Goal: Communication & Community: Answer question/provide support

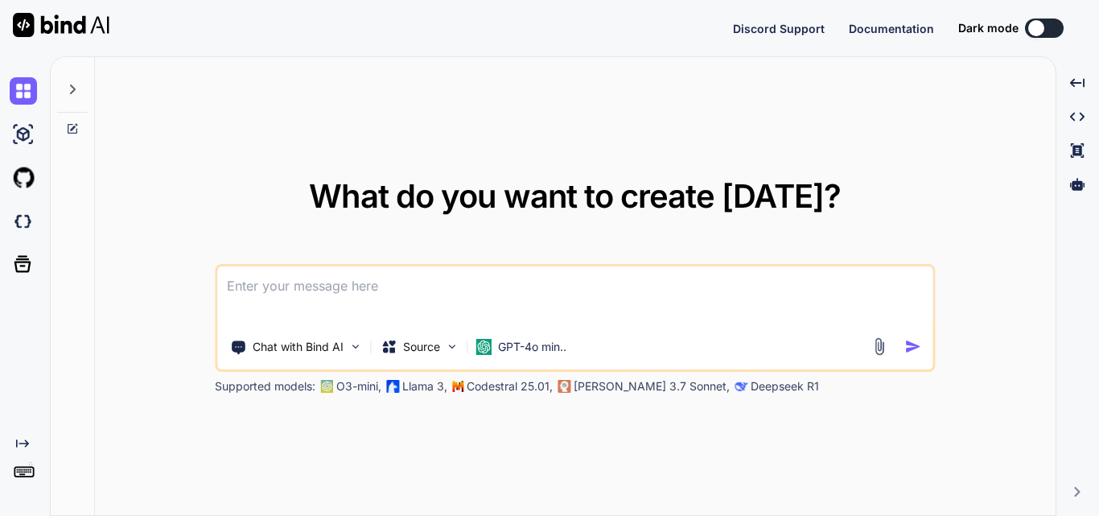
type textarea "x"
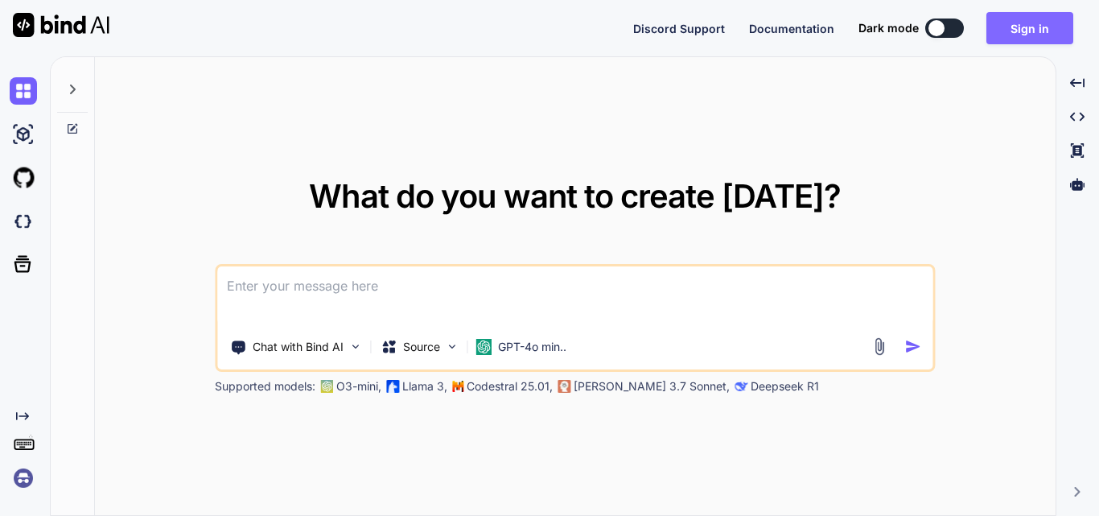
click at [1004, 27] on button "Sign in" at bounding box center [1029, 28] width 87 height 32
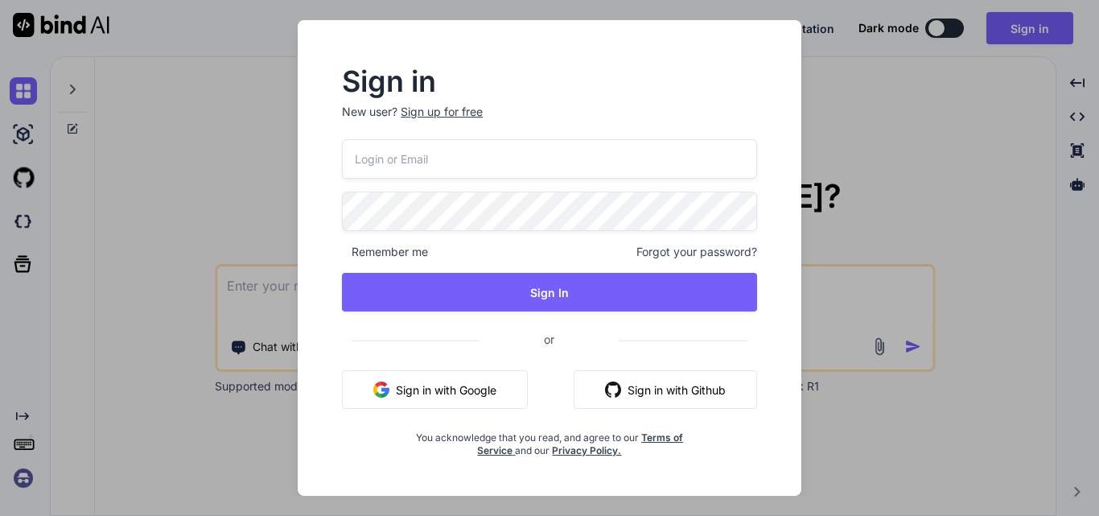
click at [400, 175] on input "email" at bounding box center [549, 158] width 415 height 39
type input "[EMAIL_ADDRESS][DOMAIN_NAME]"
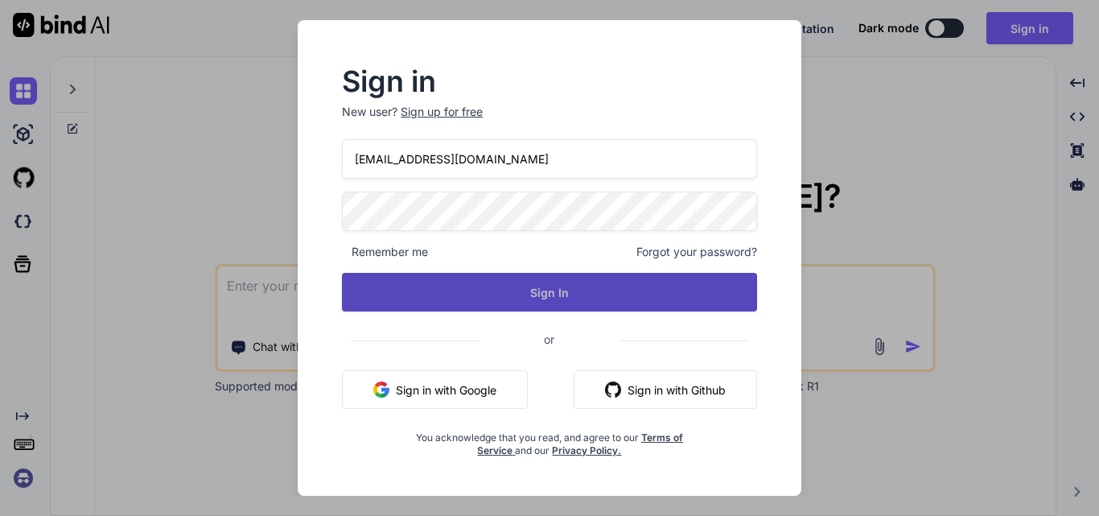
click at [594, 286] on button "Sign In" at bounding box center [549, 292] width 415 height 39
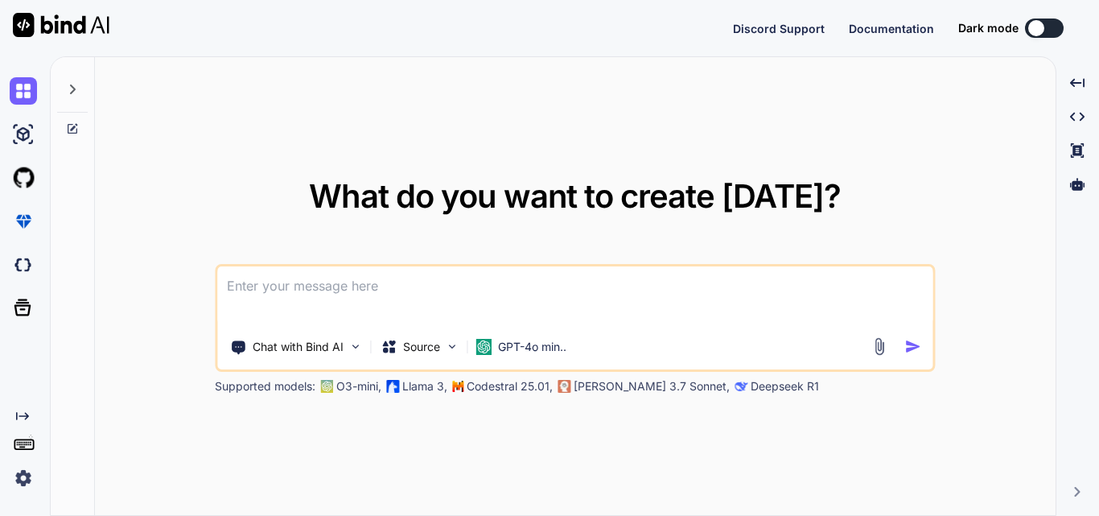
click at [9, 483] on div "Created with Pixso." at bounding box center [21, 450] width 43 height 82
click at [19, 476] on img at bounding box center [23, 477] width 27 height 27
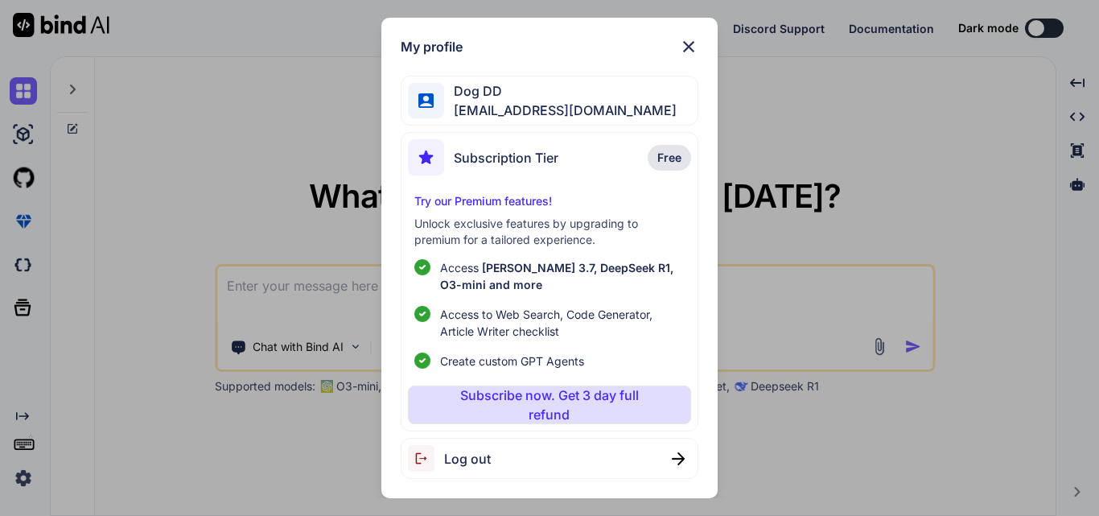
click at [467, 460] on span "Log out" at bounding box center [467, 458] width 47 height 19
type textarea "x"
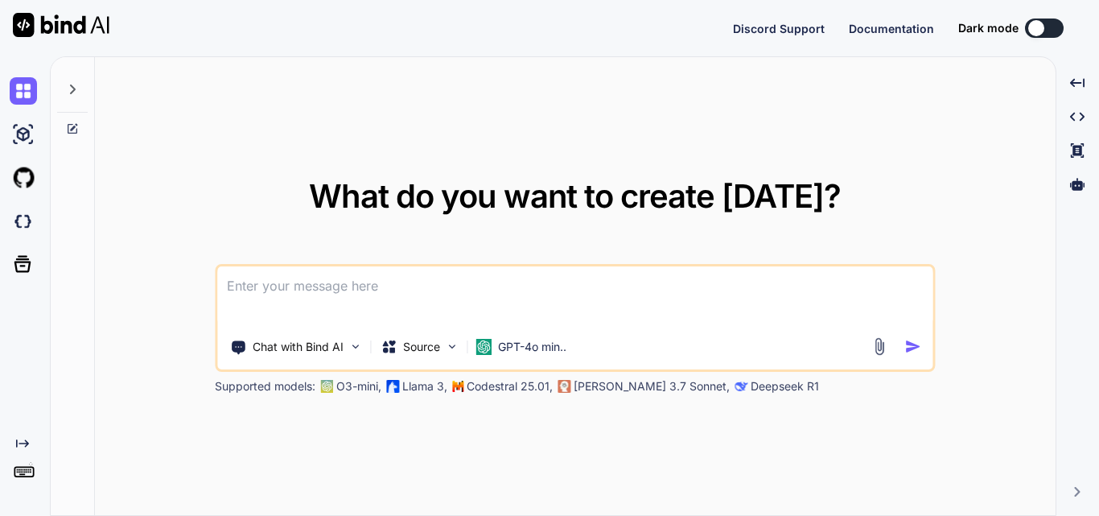
type textarea "x"
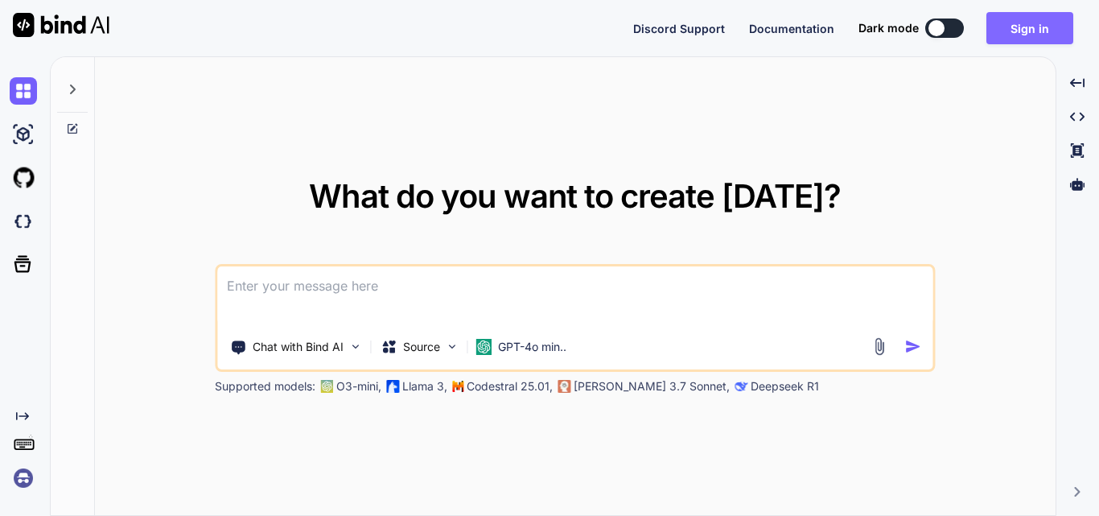
click at [1025, 35] on button "Sign in" at bounding box center [1029, 28] width 87 height 32
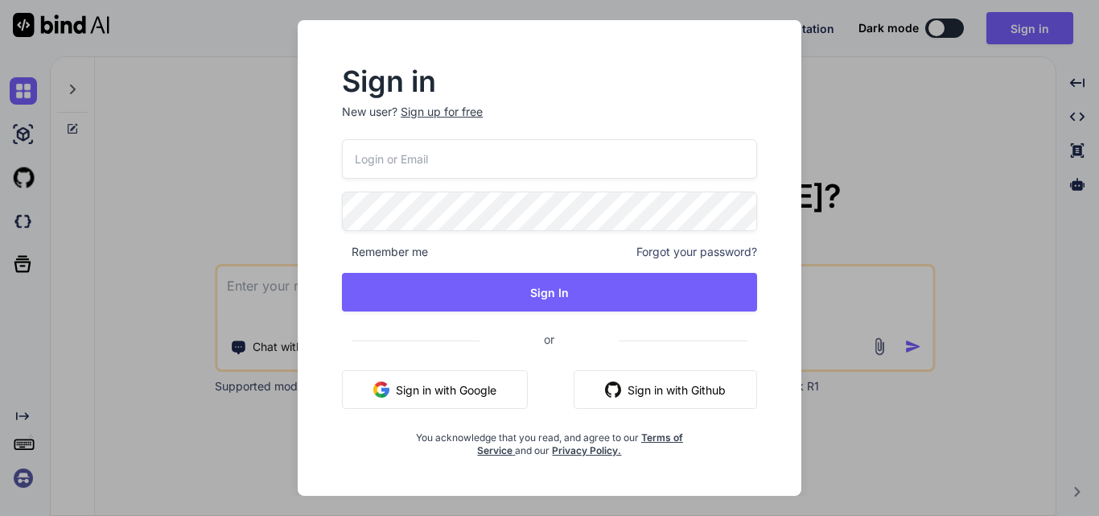
click at [384, 166] on input "email" at bounding box center [549, 158] width 415 height 39
type input "D"
type input "[EMAIL_ADDRESS][DOMAIN_NAME]"
click at [518, 272] on div "dog@yopmail.com Remember me Forgot your password? Sign In or Sign in with Googl…" at bounding box center [549, 298] width 415 height 318
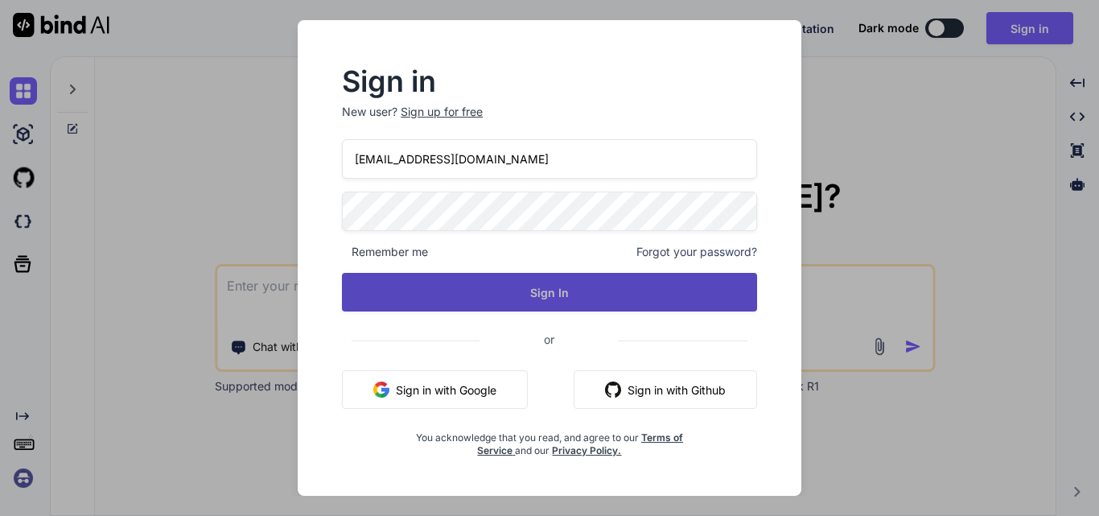
click at [530, 281] on button "Sign In" at bounding box center [549, 292] width 415 height 39
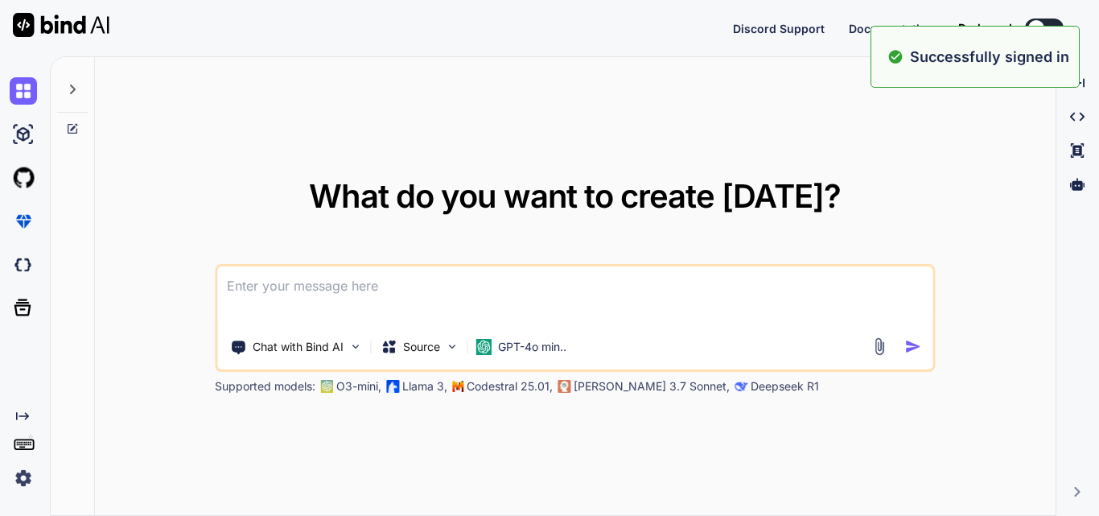
type textarea "x"
click at [411, 303] on textarea at bounding box center [574, 296] width 715 height 60
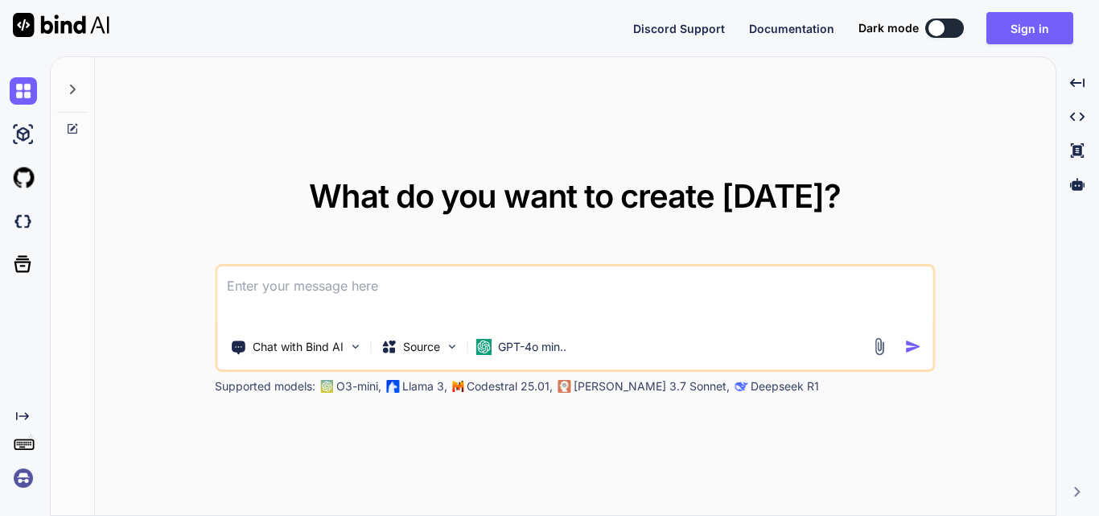
paste textarea
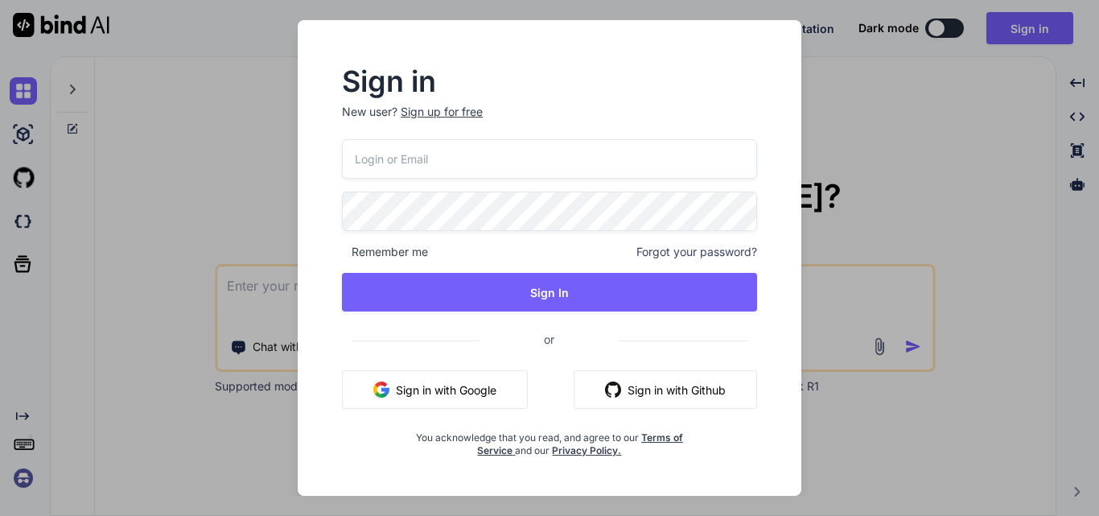
click at [465, 166] on input "email" at bounding box center [549, 158] width 415 height 39
type input "d"
type input "cat@yopmail.com"
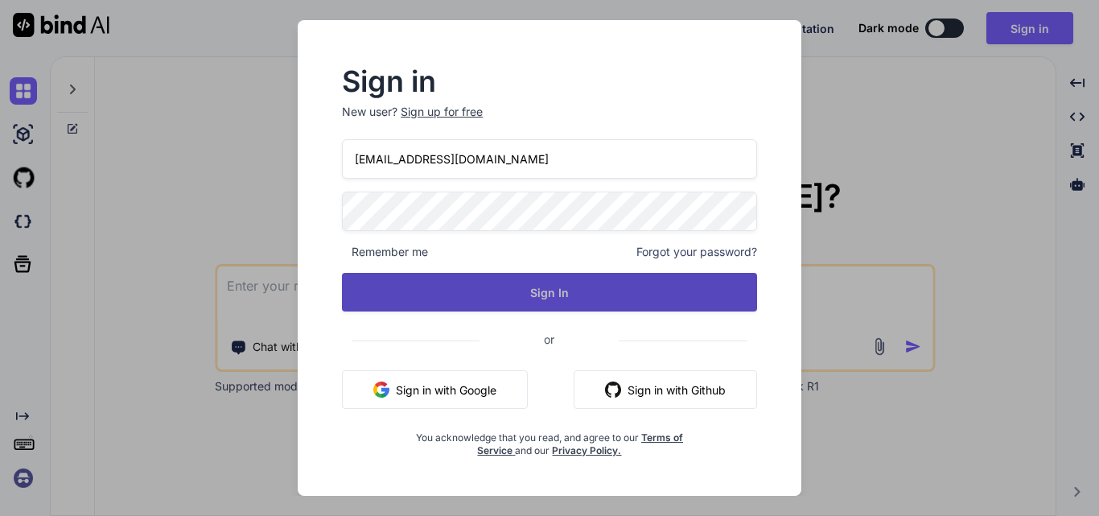
click at [559, 292] on button "Sign In" at bounding box center [549, 292] width 415 height 39
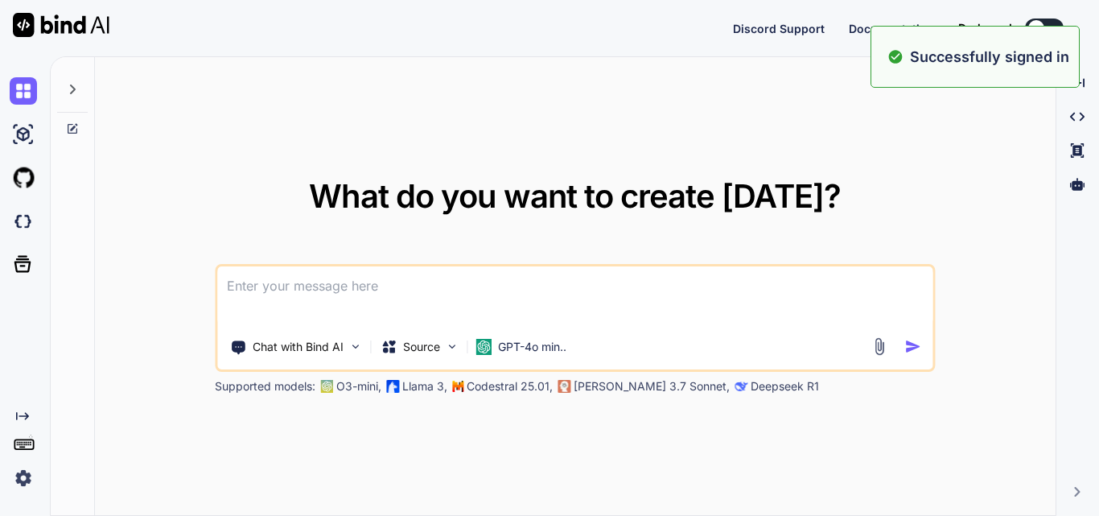
click at [381, 293] on textarea at bounding box center [574, 296] width 715 height 60
type textarea "x"
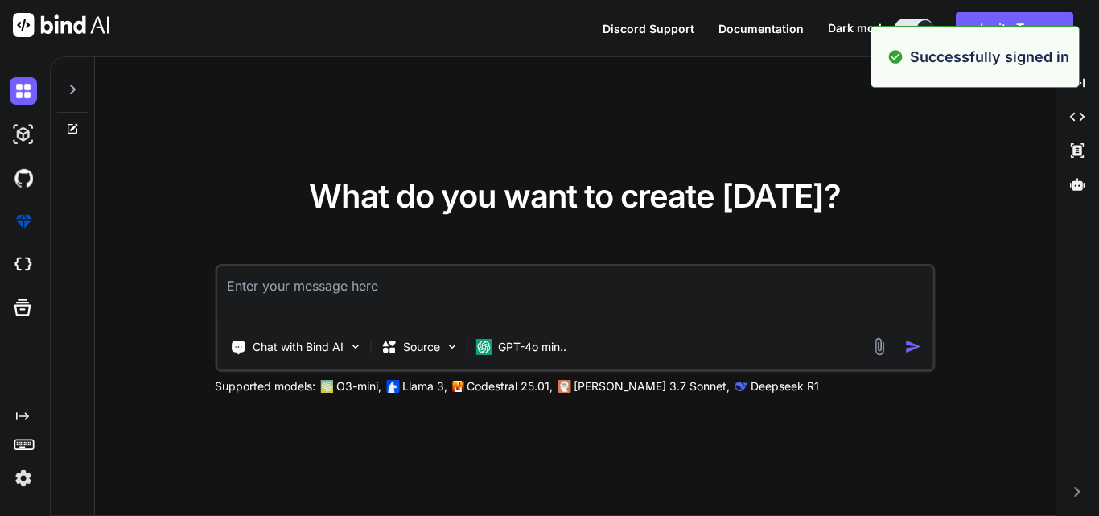
paste textarea "⦁ This screen allow user to Login into the application with Login Name and Pass…"
type textarea "⦁ This screen allow user to Login into the application with Login Name and Pass…"
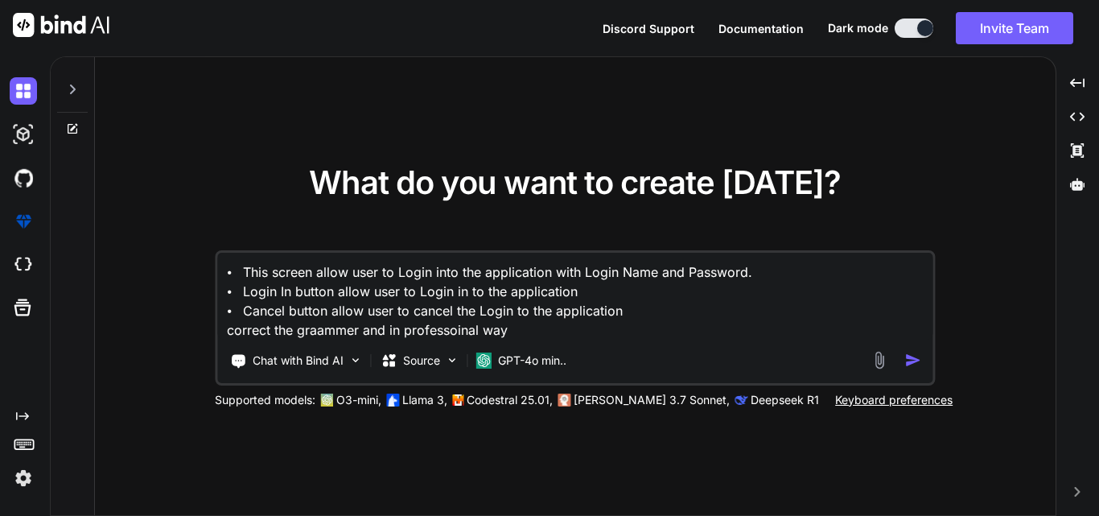
type textarea "x"
type textarea "⦁ This screen allow user to Login into the application with Login Name and Pass…"
click at [909, 362] on img "button" at bounding box center [912, 359] width 17 height 17
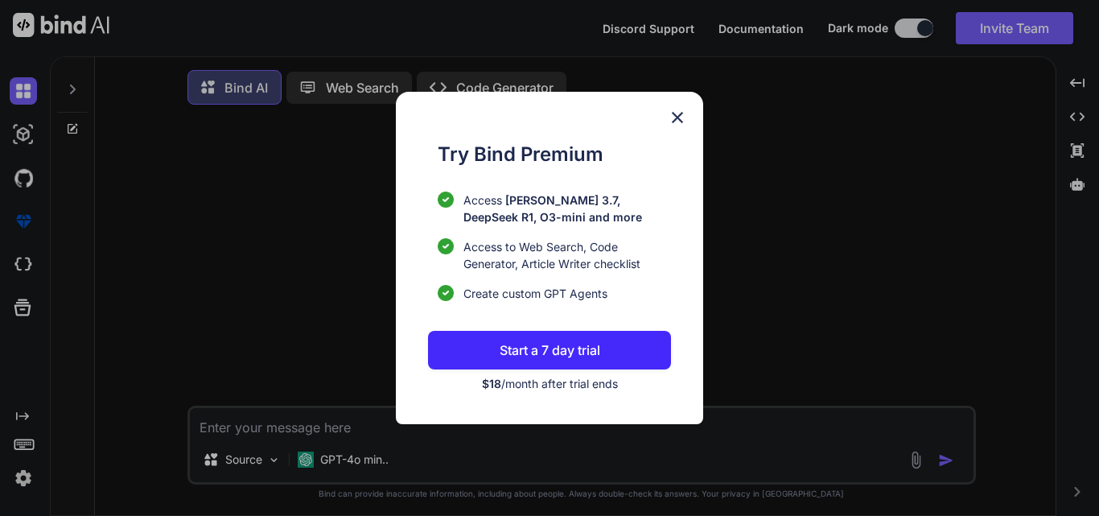
click at [679, 117] on img at bounding box center [677, 117] width 19 height 19
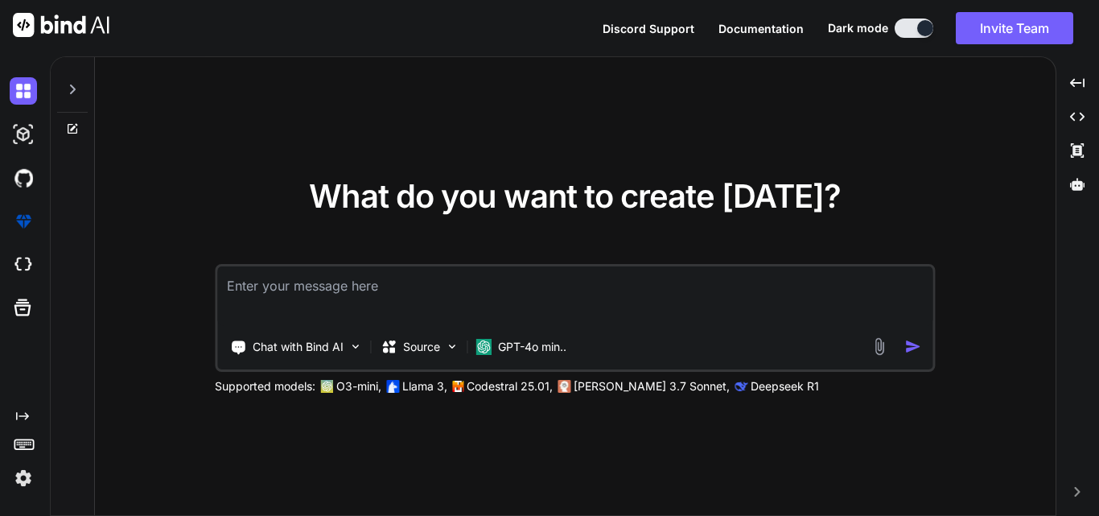
type textarea "x"
click at [20, 475] on img at bounding box center [23, 477] width 27 height 27
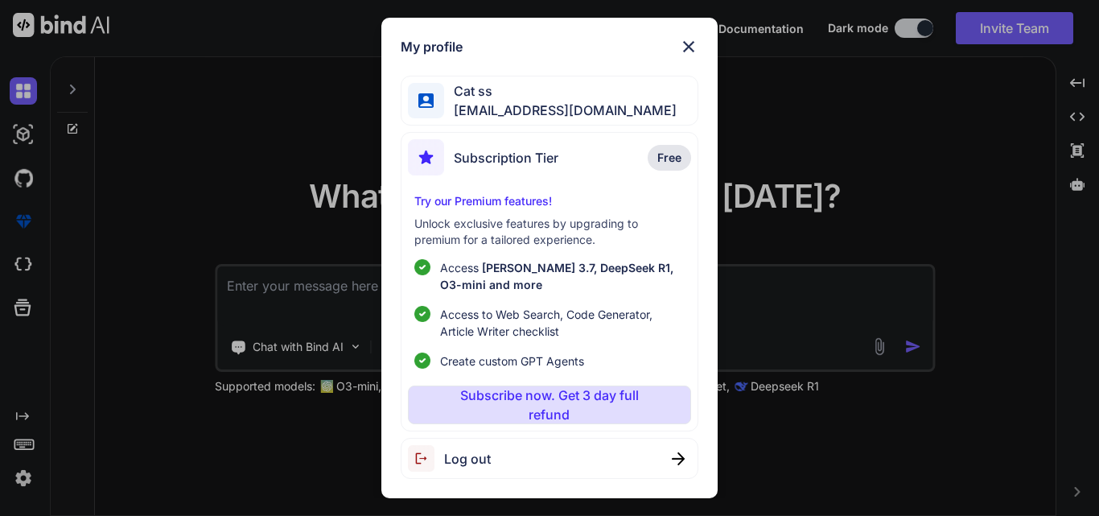
click at [483, 465] on span "Log out" at bounding box center [467, 458] width 47 height 19
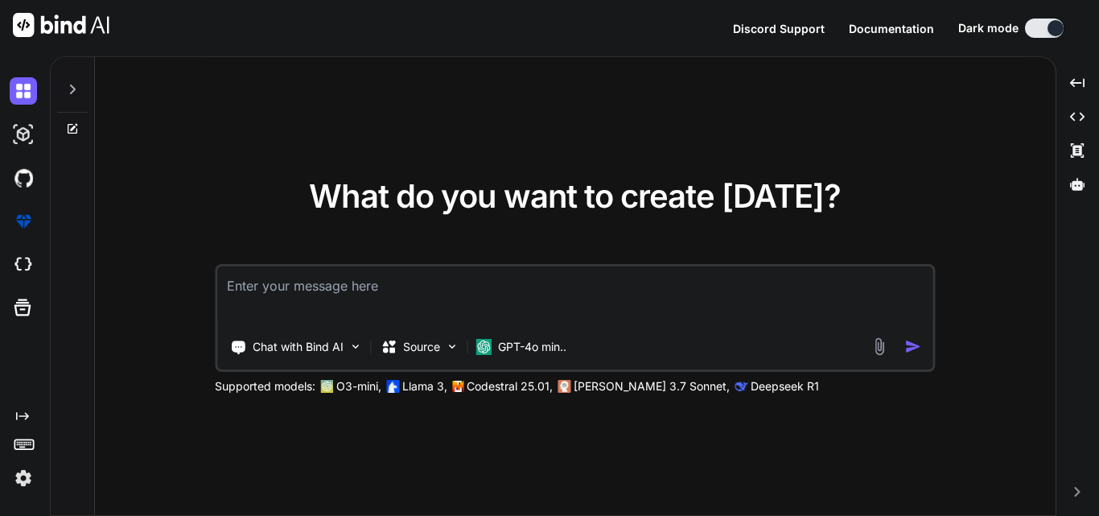
type textarea "x"
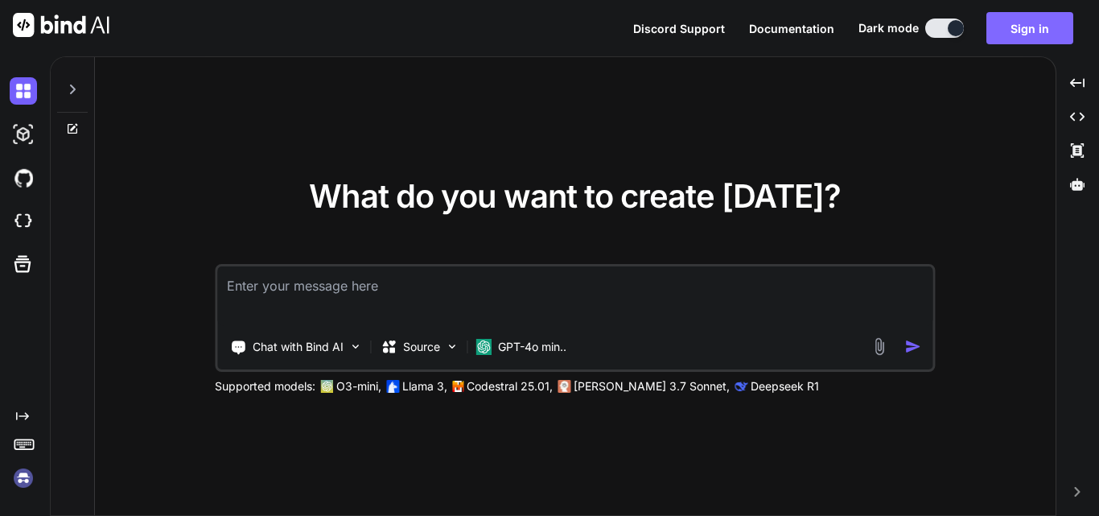
click at [997, 23] on button "Sign in" at bounding box center [1029, 28] width 87 height 32
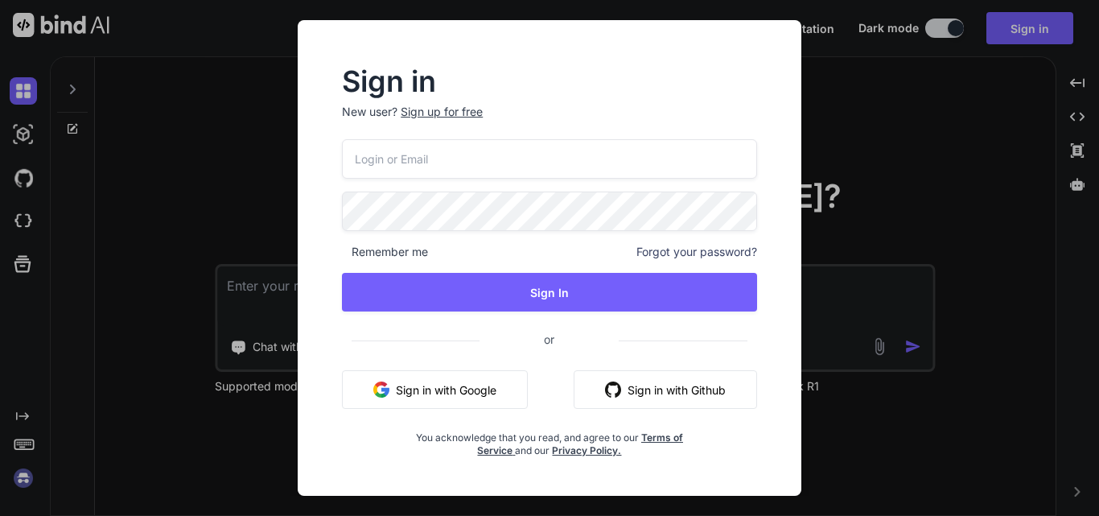
click at [475, 163] on input "email" at bounding box center [549, 158] width 415 height 39
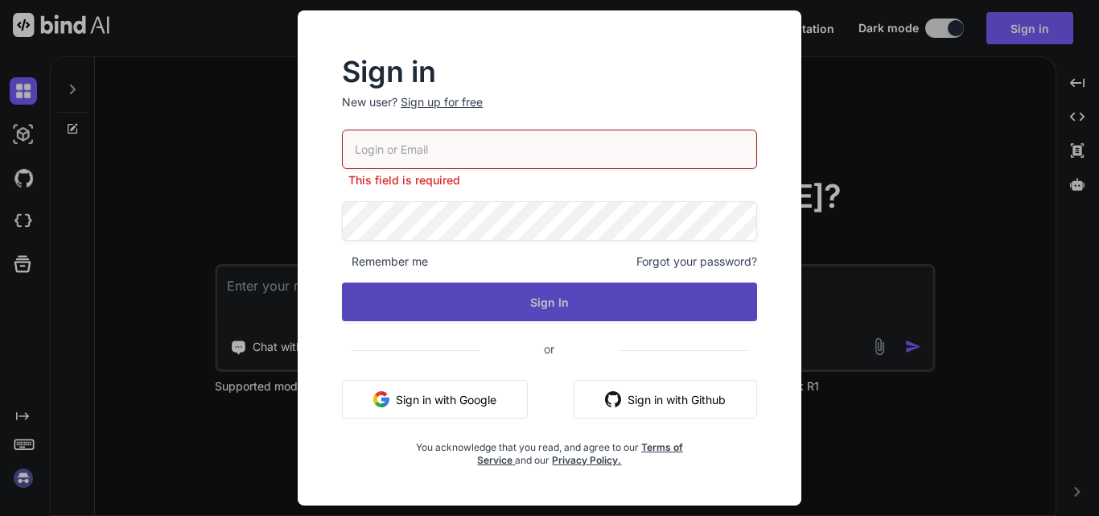
click at [569, 294] on button "Sign In" at bounding box center [549, 301] width 415 height 39
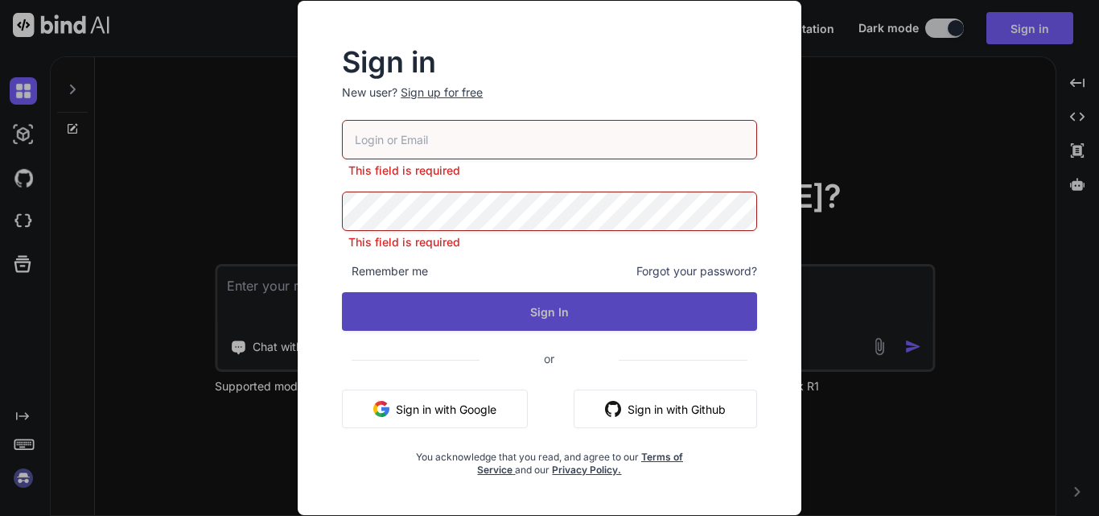
click at [533, 307] on button "Sign In" at bounding box center [549, 311] width 415 height 39
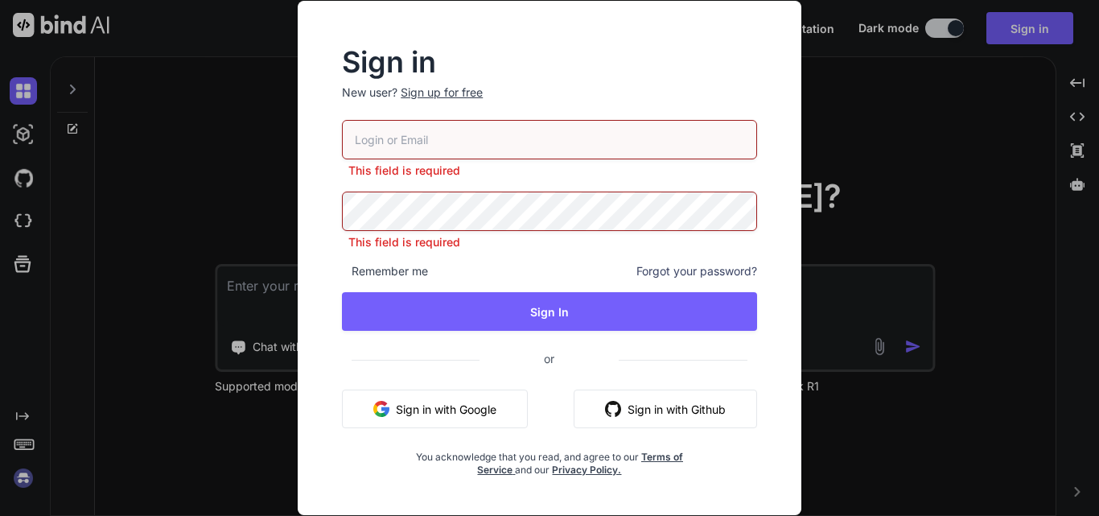
click at [449, 90] on div "Sign up for free" at bounding box center [442, 92] width 82 height 16
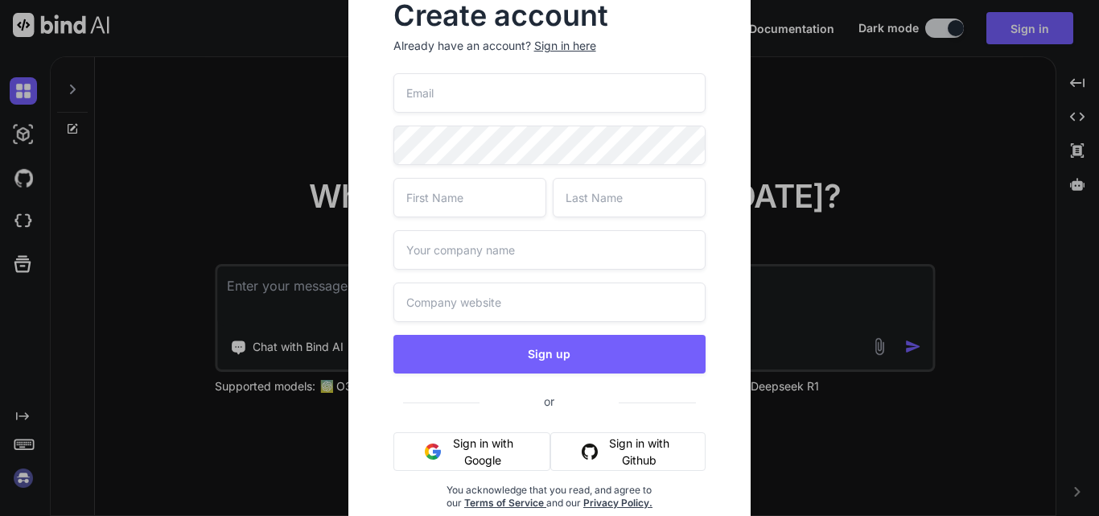
click at [536, 105] on input "email" at bounding box center [549, 92] width 313 height 39
type input "tom@yopmail.com"
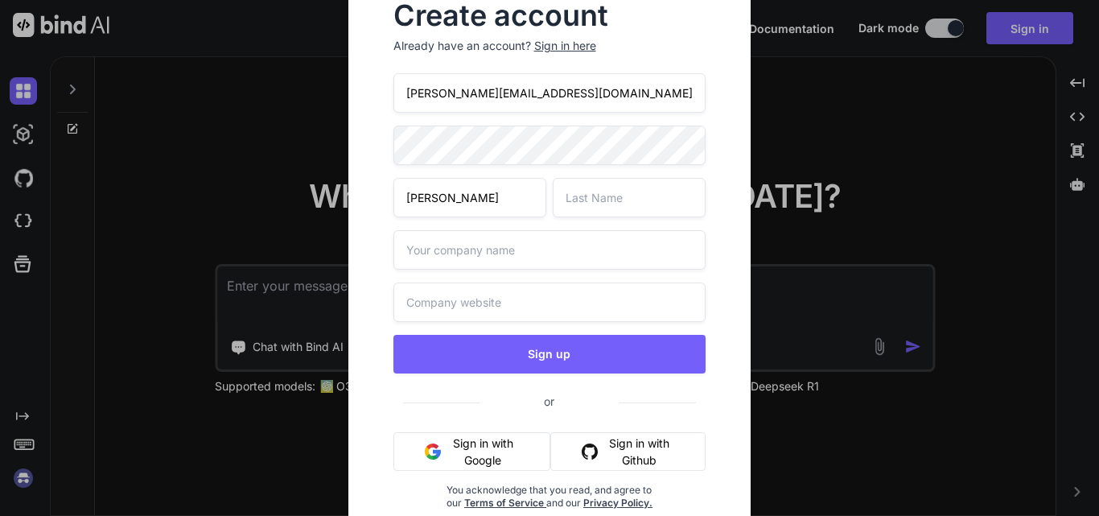
type input "Tom"
type input "singh"
type input "hjbjh"
type input "hbjh"
drag, startPoint x: 546, startPoint y: 99, endPoint x: 376, endPoint y: 104, distance: 169.8
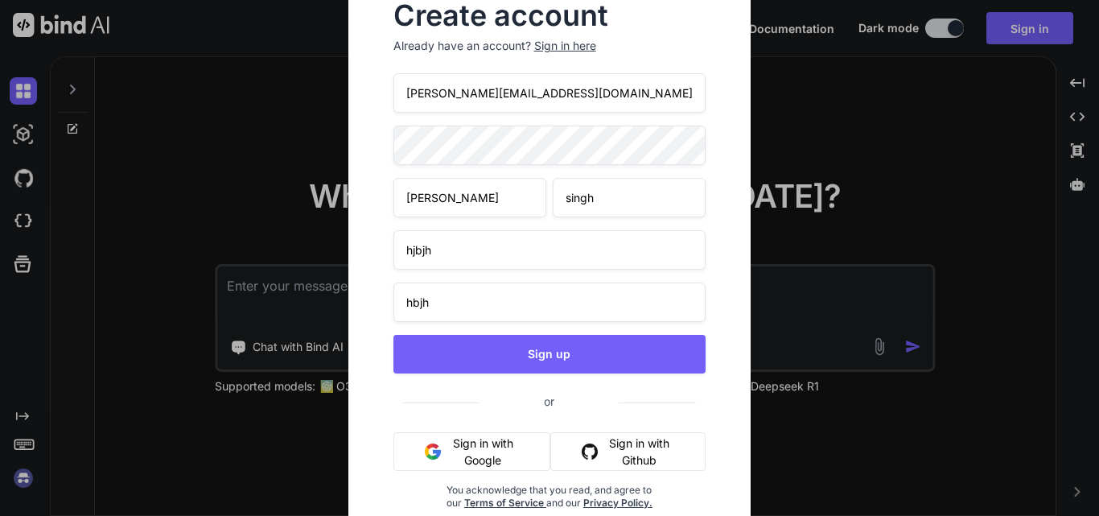
click at [376, 104] on div "Create account Already have an account? Sign in here tom@yopmail.com Tom singh …" at bounding box center [549, 269] width 351 height 558
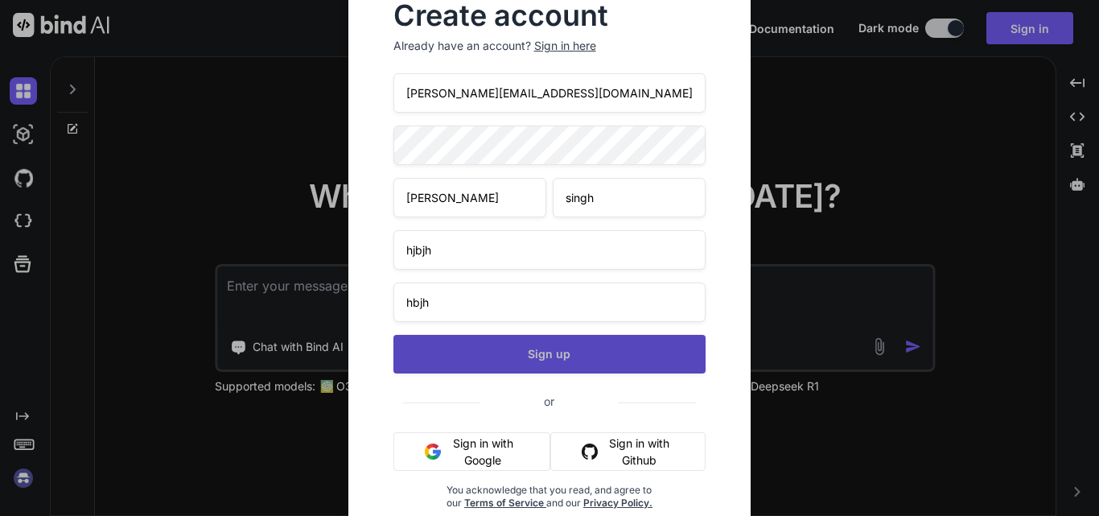
click at [541, 357] on button "Sign up" at bounding box center [549, 354] width 313 height 39
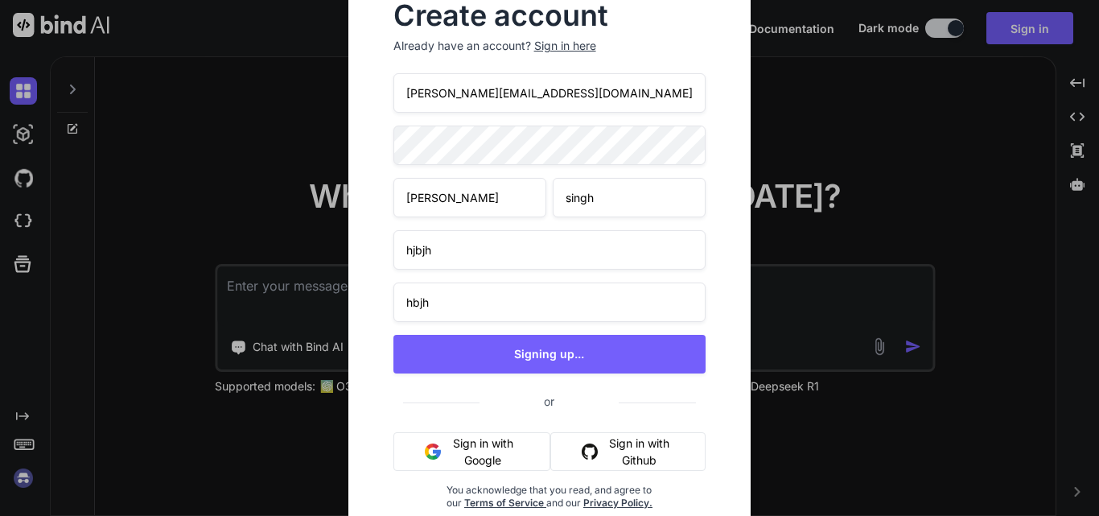
type textarea "x"
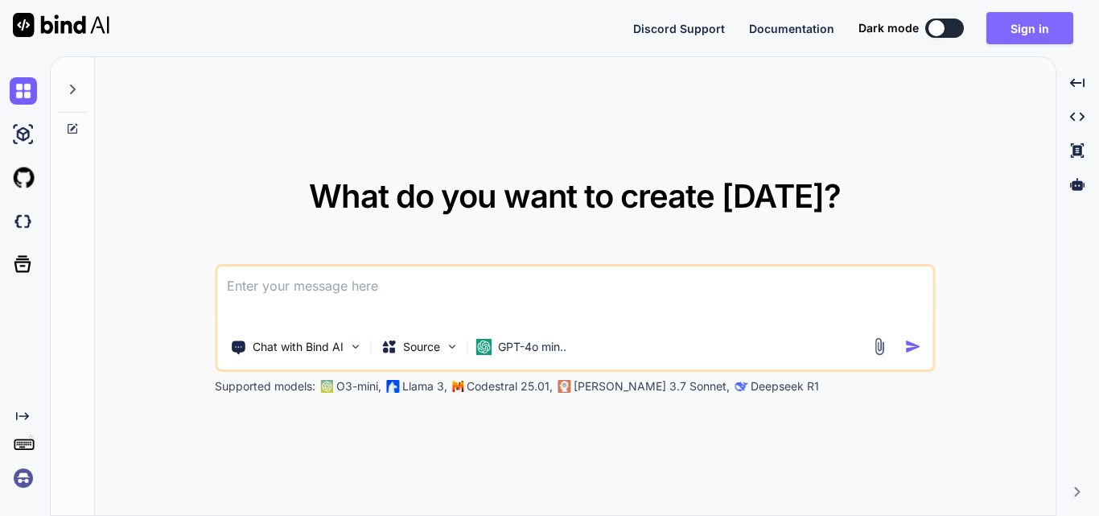
click at [1037, 31] on button "Sign in" at bounding box center [1029, 28] width 87 height 32
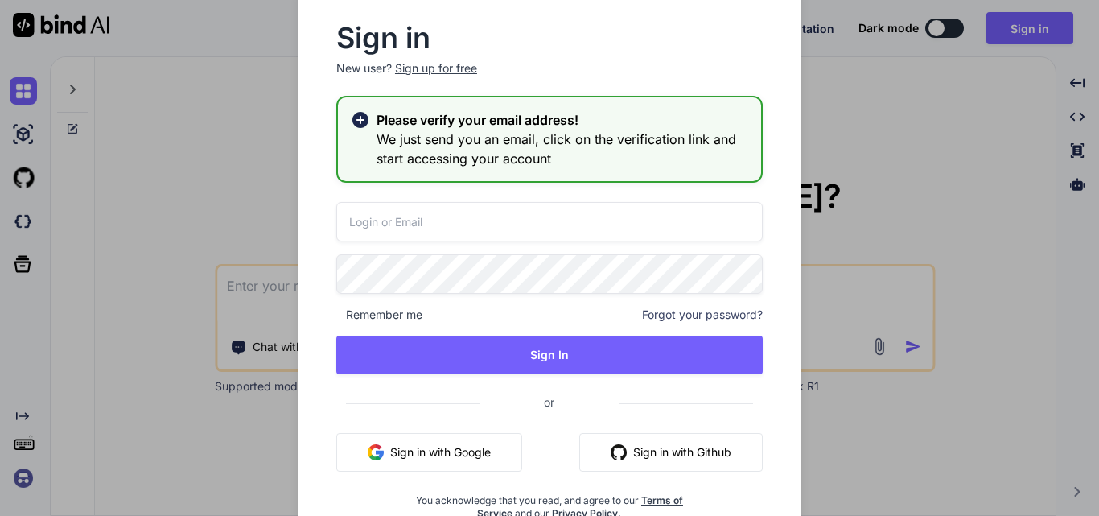
click at [438, 219] on input "email" at bounding box center [549, 221] width 426 height 39
type input "tom@yopmail.com"
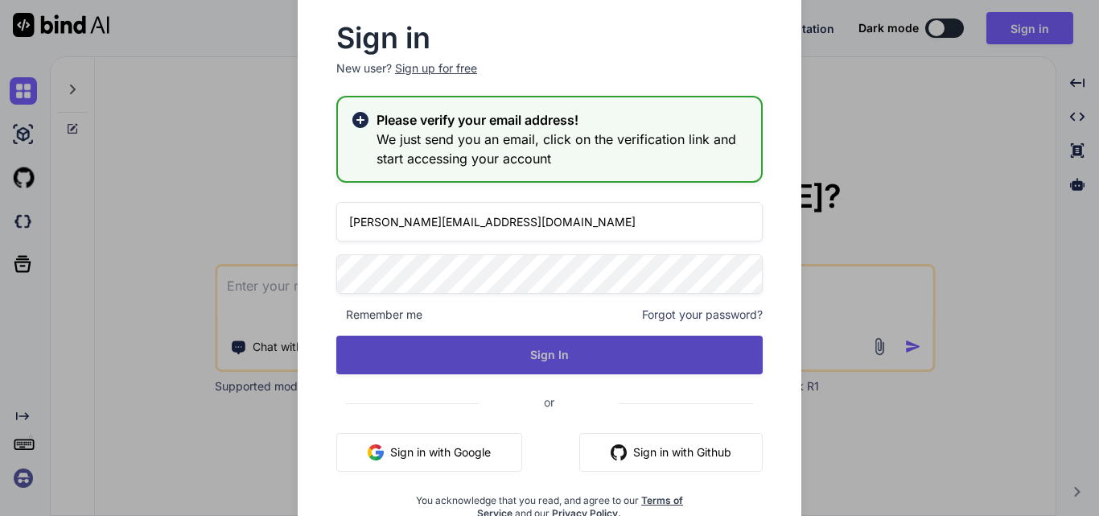
click at [521, 362] on button "Sign In" at bounding box center [549, 354] width 426 height 39
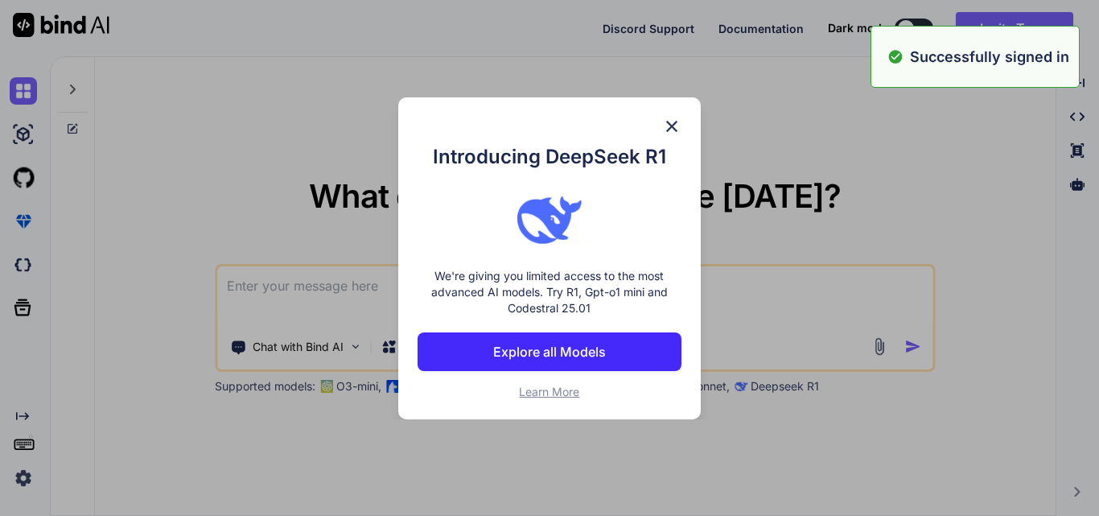
click at [417, 291] on div "What do you want to create today? Chat with Bind AI Source GPT-4o min.. Support…" at bounding box center [574, 285] width 1049 height 459
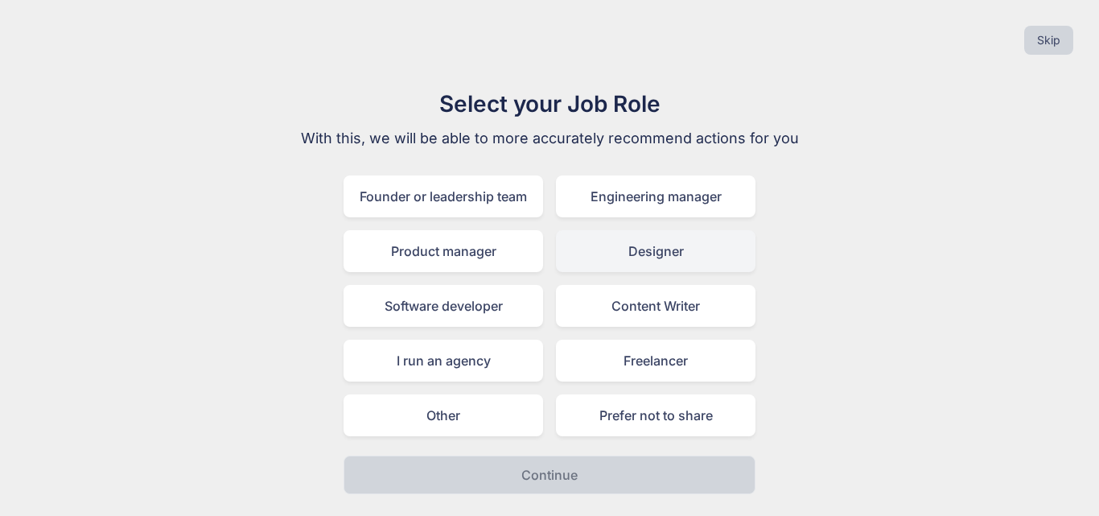
click at [640, 264] on div "Designer" at bounding box center [655, 251] width 199 height 42
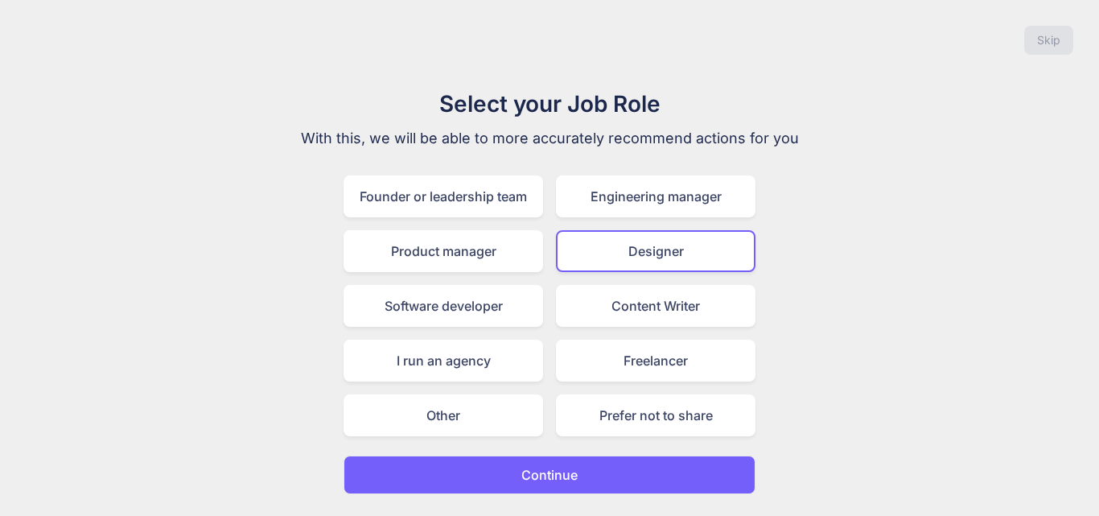
click at [608, 496] on div "Skip Select your Job Role With this, we will be able to more accurately recomme…" at bounding box center [549, 258] width 1099 height 516
click at [613, 472] on button "Continue" at bounding box center [549, 474] width 412 height 39
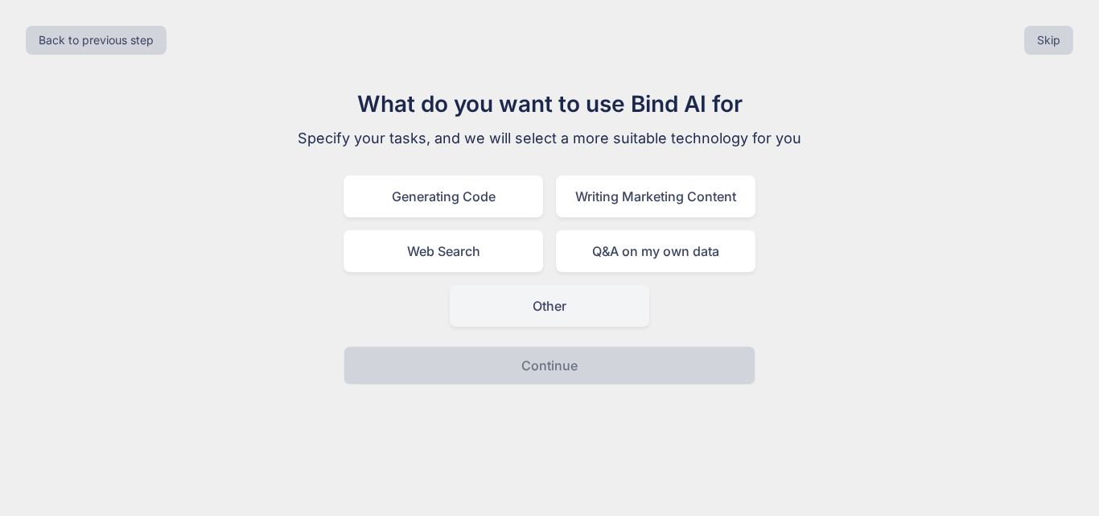
click at [580, 306] on div "Other" at bounding box center [549, 306] width 199 height 42
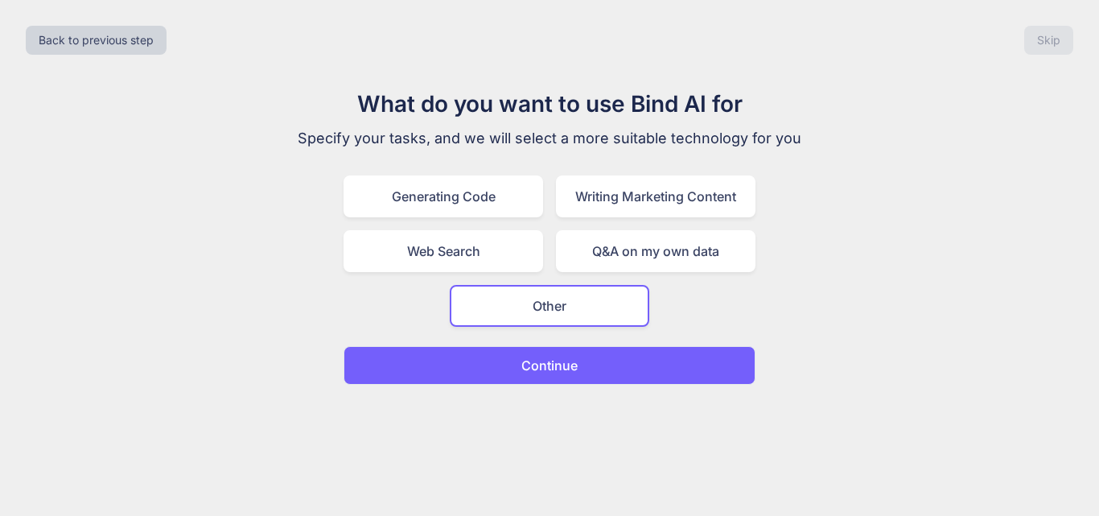
click at [1081, 36] on div "Back to previous step Skip" at bounding box center [549, 40] width 1073 height 55
click at [609, 244] on div "Q&A on my own data" at bounding box center [655, 251] width 199 height 42
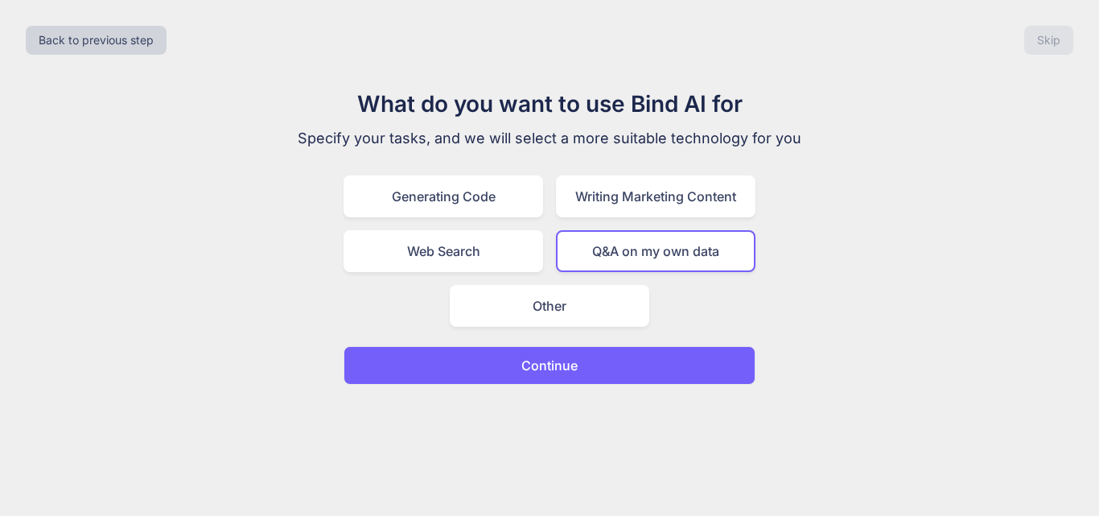
click at [1076, 30] on div "Back to previous step Skip" at bounding box center [549, 40] width 1073 height 55
click at [635, 371] on button "Continue" at bounding box center [549, 365] width 412 height 39
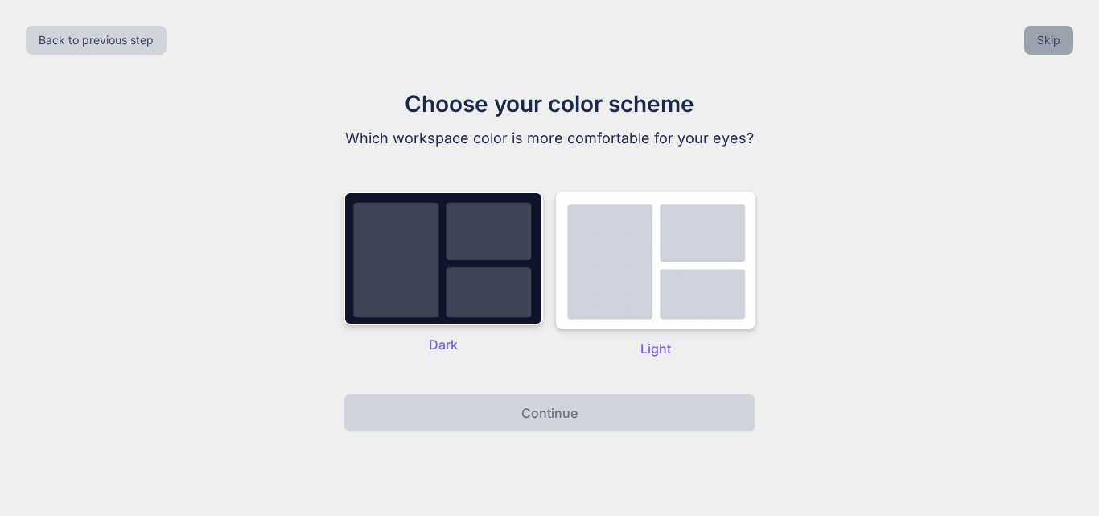
click at [1057, 43] on button "Skip" at bounding box center [1048, 40] width 49 height 29
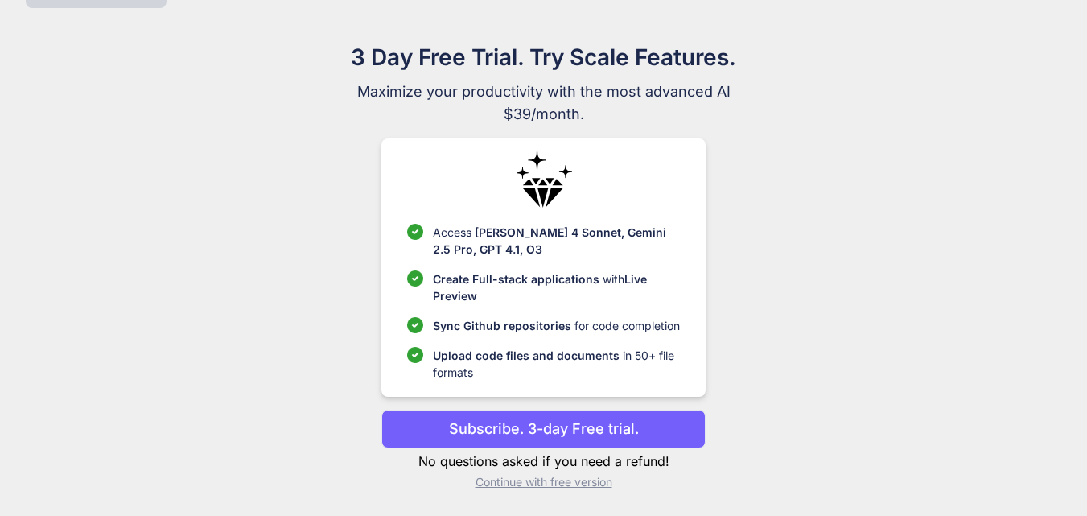
click at [590, 479] on p "Continue with free version" at bounding box center [543, 482] width 324 height 16
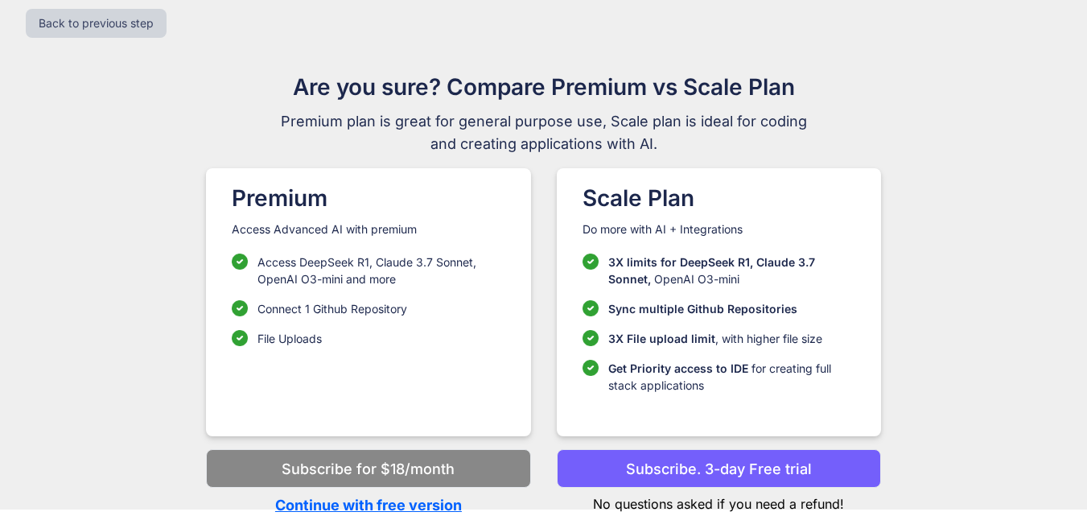
scroll to position [17, 0]
click at [407, 504] on p "Continue with free version" at bounding box center [368, 505] width 324 height 22
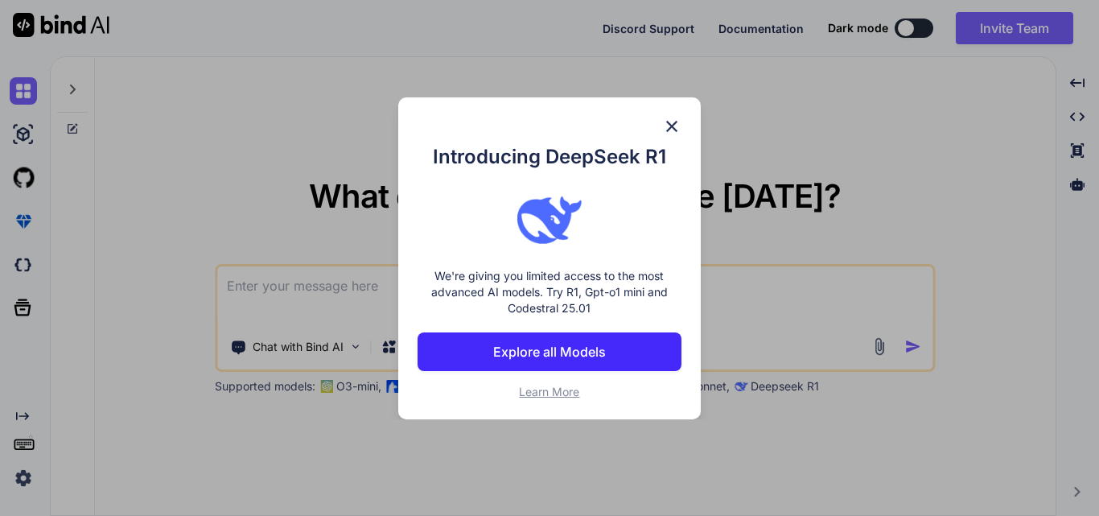
click at [680, 124] on img at bounding box center [671, 126] width 19 height 19
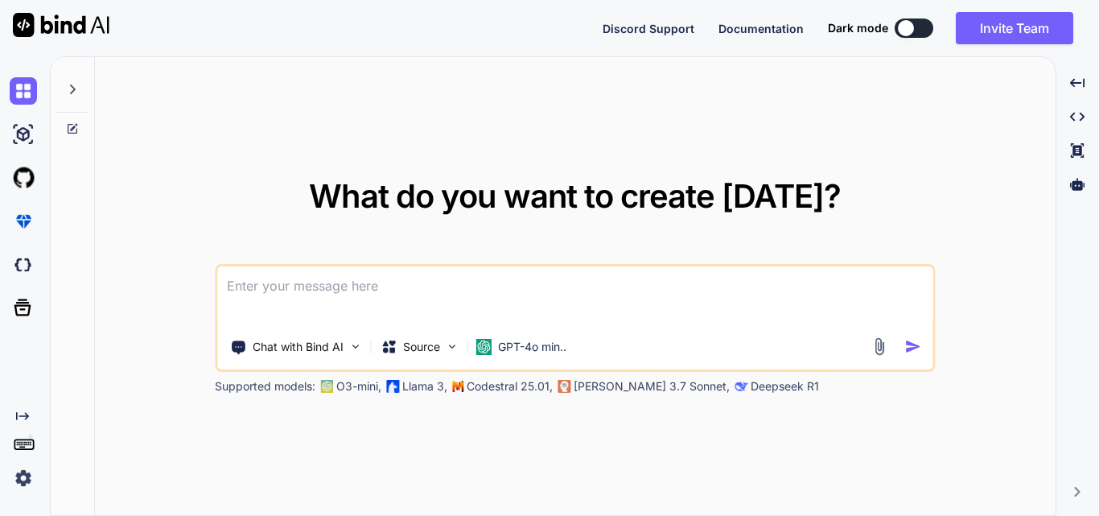
click at [454, 307] on textarea at bounding box center [574, 296] width 715 height 60
type textarea "x"
click at [307, 294] on textarea at bounding box center [574, 296] width 715 height 60
paste textarea "⦁ This screen allow user to Login into the application with Login Name and Pass…"
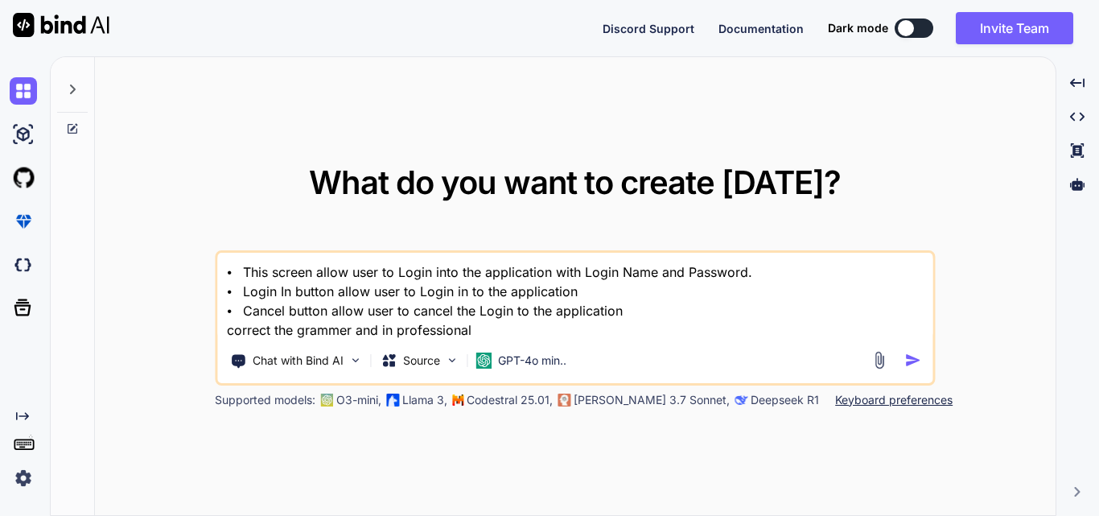
type textarea "⦁ This screen allow user to Login into the application with Login Name and Pass…"
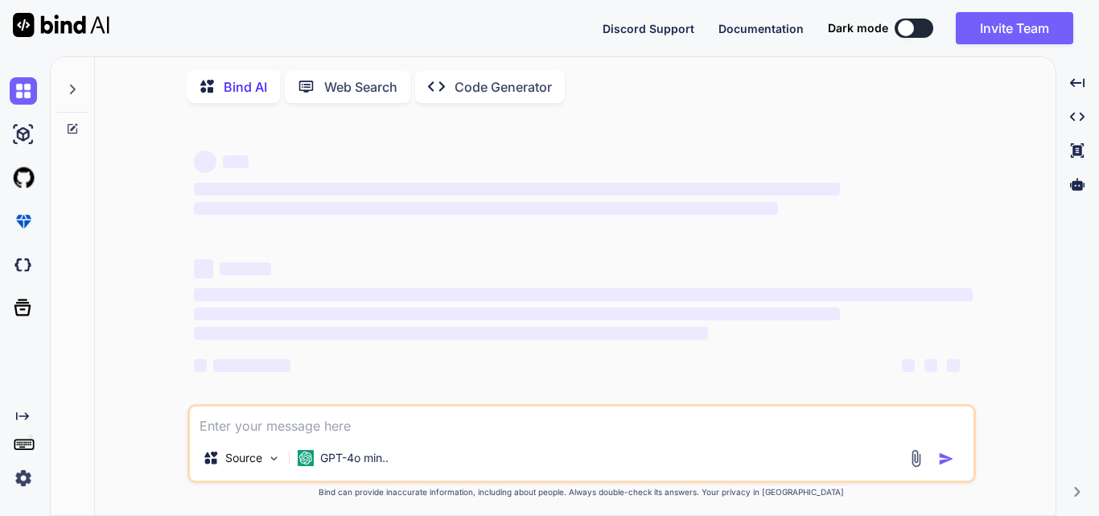
scroll to position [6, 0]
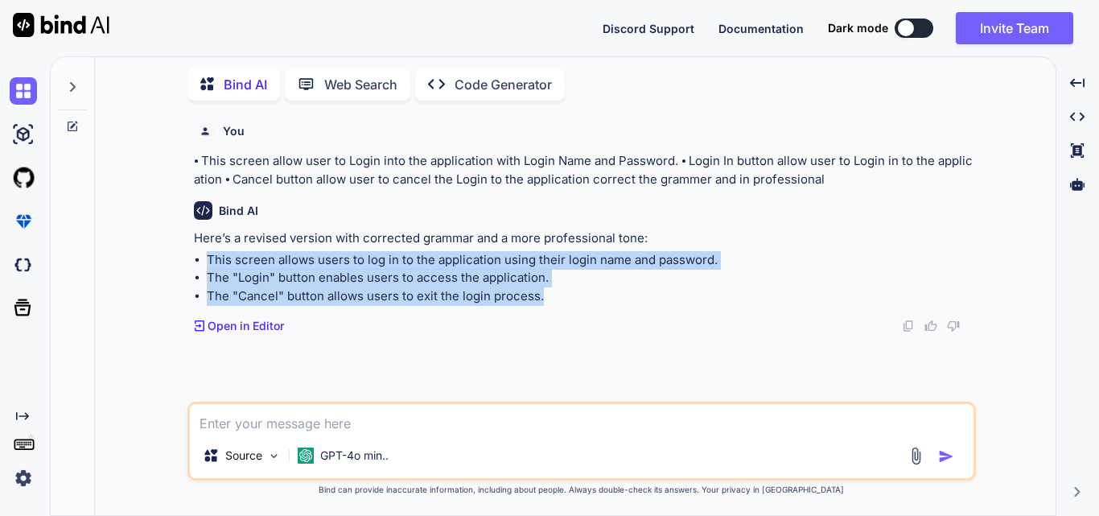
drag, startPoint x: 209, startPoint y: 256, endPoint x: 550, endPoint y: 302, distance: 344.2
click at [550, 302] on ul "This screen allows users to log in to the application using their login name an…" at bounding box center [583, 278] width 779 height 55
copy ul "This screen allows users to log in to the application using their login name an…"
click at [539, 293] on li "The "Cancel" button allows users to exit the login process." at bounding box center [590, 296] width 766 height 18
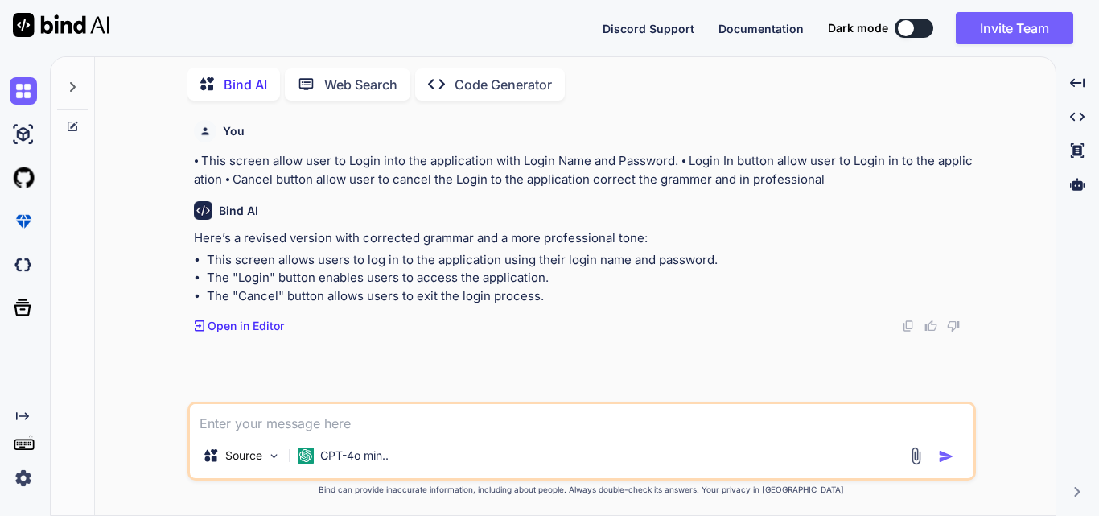
click at [306, 421] on textarea at bounding box center [581, 418] width 783 height 29
paste textarea "⦁ This Screen allow user for Main Menu to acess Management screen ⦁ User can ac…"
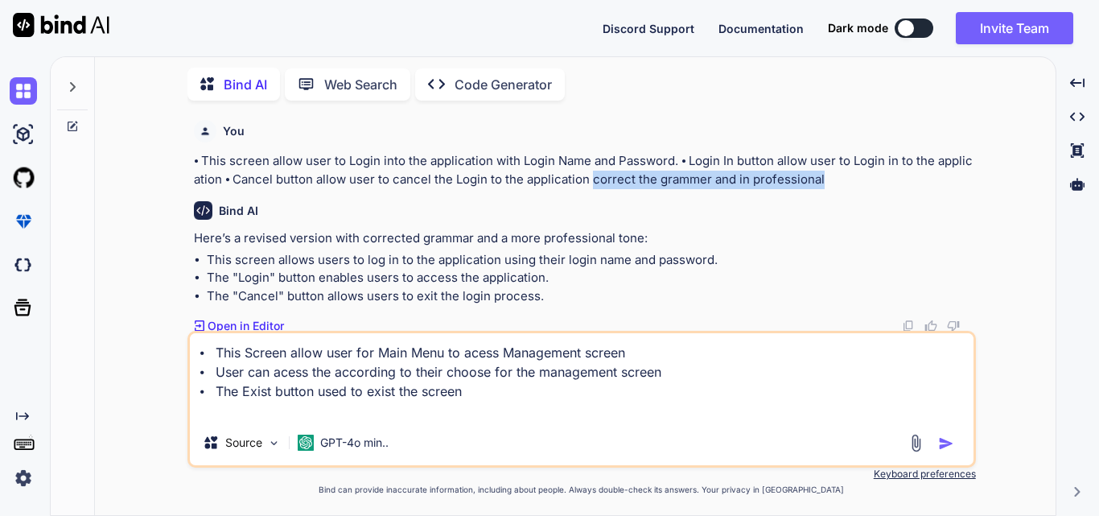
drag, startPoint x: 821, startPoint y: 179, endPoint x: 590, endPoint y: 184, distance: 230.9
click at [590, 184] on p "⦁ This screen allow user to Login into the application with Login Name and Pass…" at bounding box center [583, 170] width 779 height 36
copy p "correct the grammer and in professional"
click at [354, 408] on textarea "⦁ This Screen allow user for Main Menu to acess Management screen ⦁ User can ac…" at bounding box center [581, 376] width 783 height 87
paste textarea "correct the grammer and in professional"
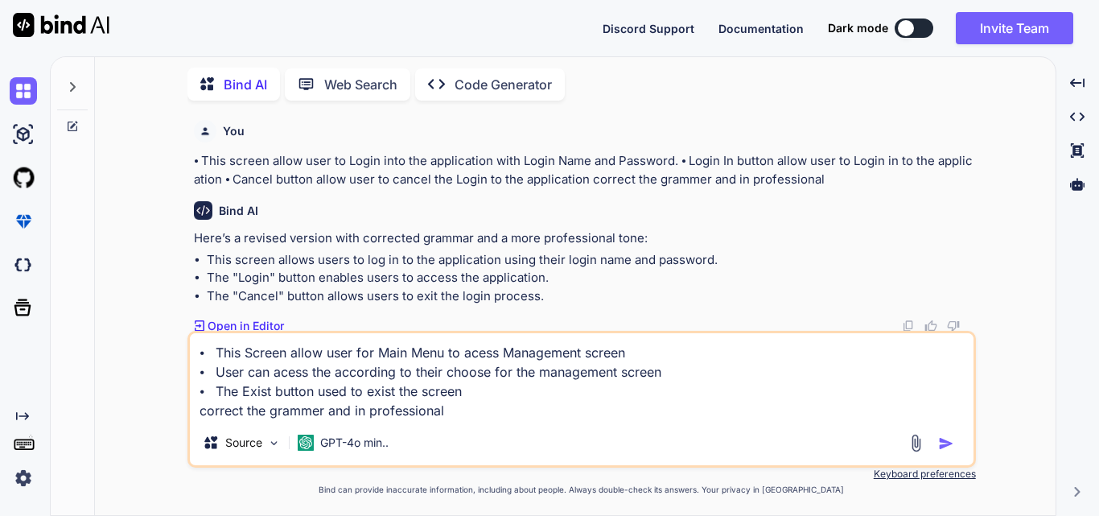
type textarea "⦁ This Screen allow user for Main Menu to acess Management screen ⦁ User can ac…"
click at [949, 446] on img "button" at bounding box center [946, 443] width 16 height 16
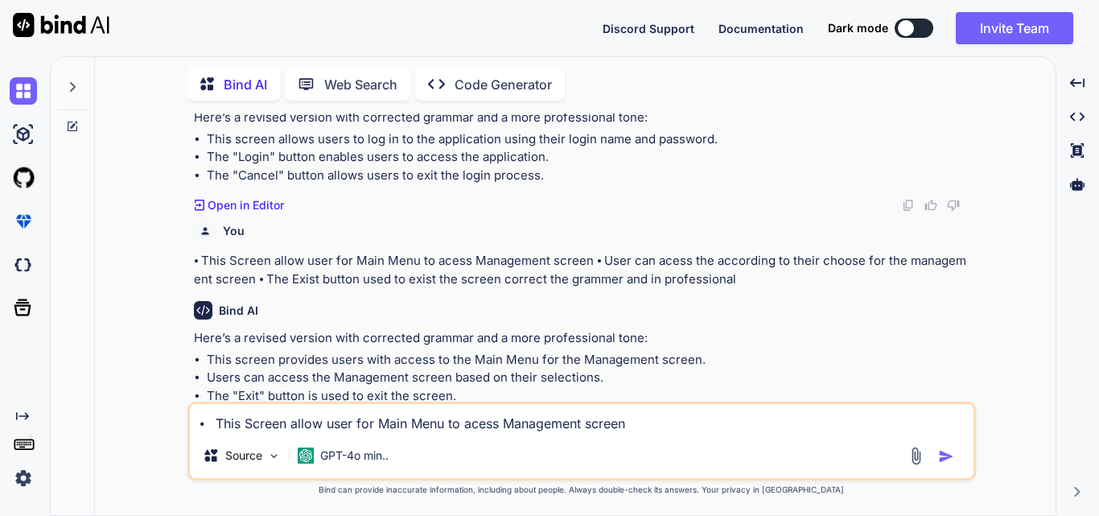
scroll to position [153, 0]
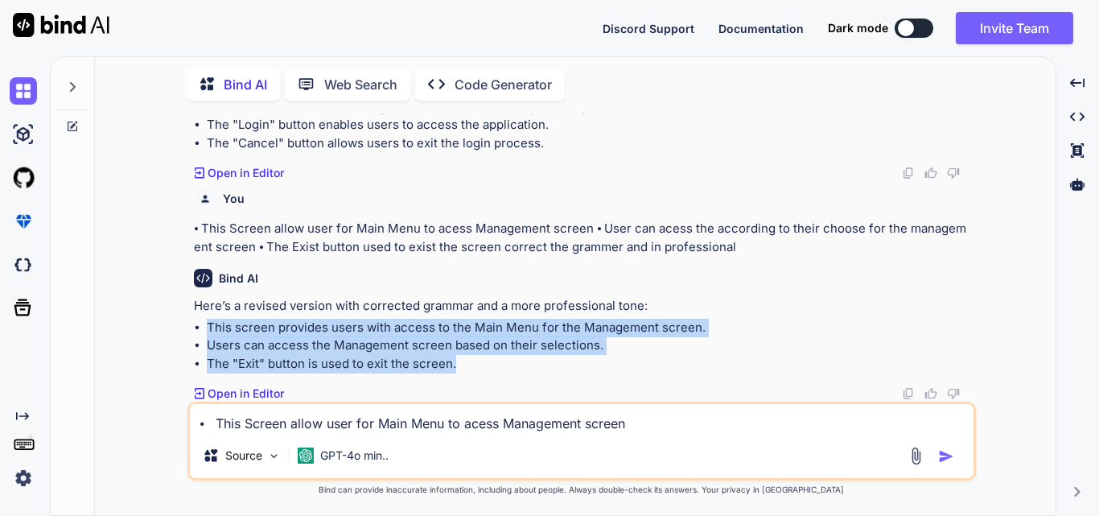
drag, startPoint x: 209, startPoint y: 327, endPoint x: 683, endPoint y: 358, distance: 474.8
click at [683, 358] on ul "This screen provides users with access to the Main Menu for the Management scre…" at bounding box center [583, 346] width 779 height 55
copy ul "This screen provides users with access to the Main Menu for the Management scre…"
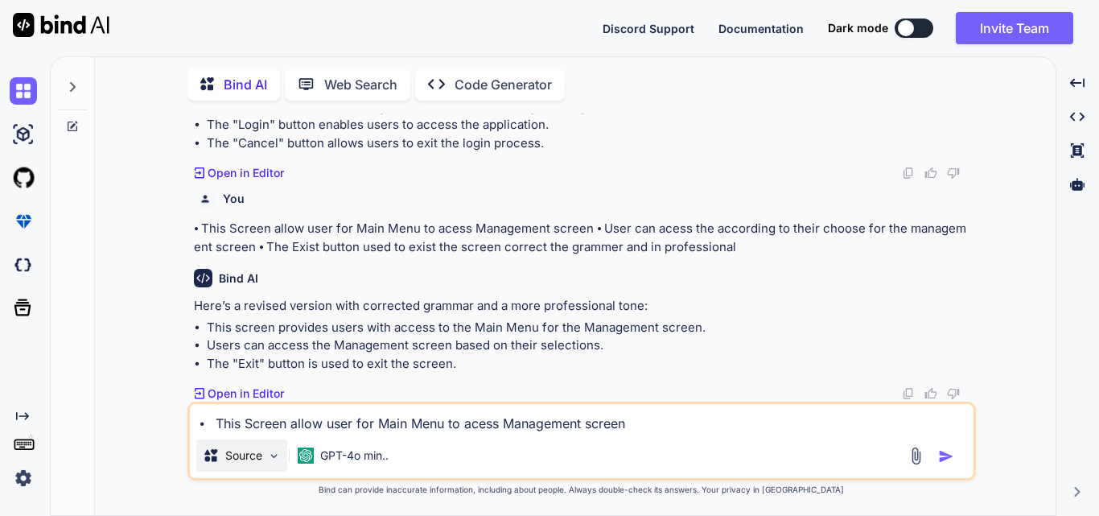
click at [257, 458] on p "Source" at bounding box center [243, 455] width 37 height 16
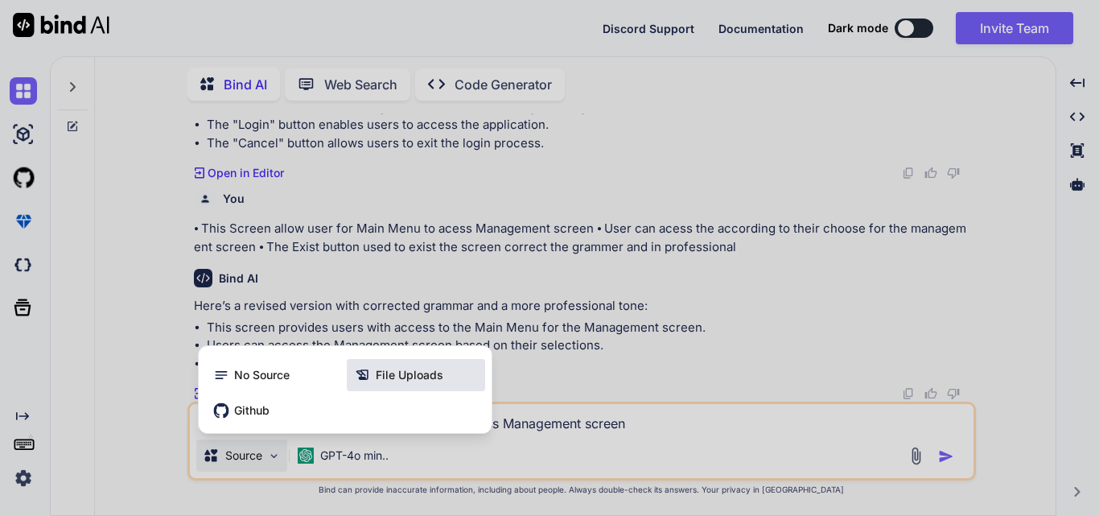
click at [422, 365] on div "File Uploads" at bounding box center [416, 375] width 138 height 32
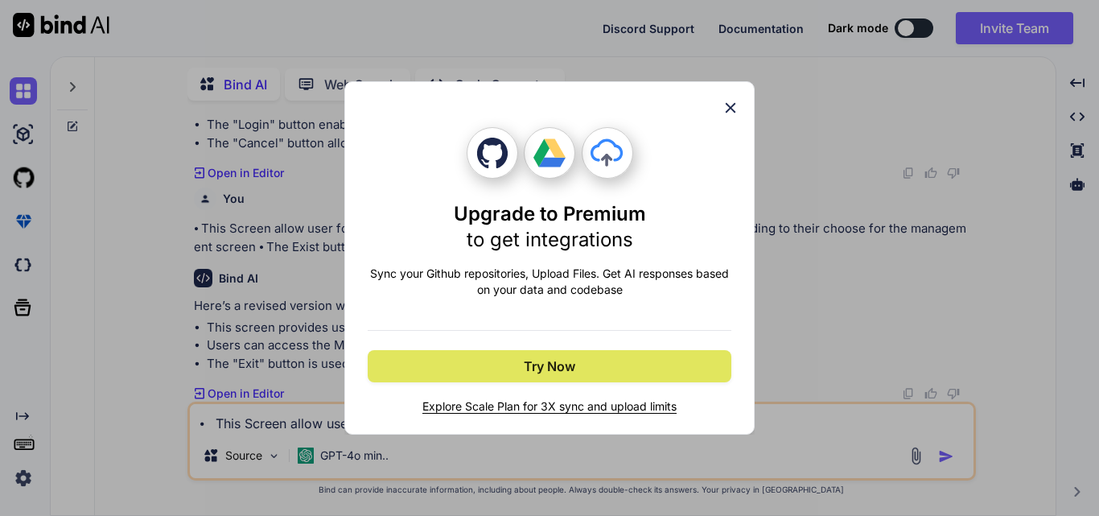
click at [549, 376] on button "Try Now" at bounding box center [550, 366] width 364 height 32
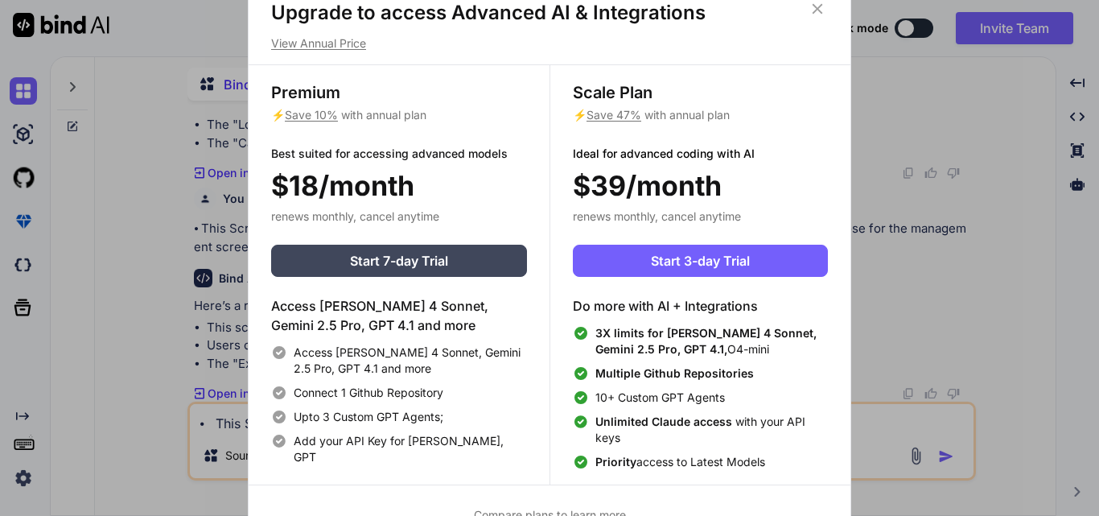
click at [812, 17] on icon at bounding box center [817, 9] width 18 height 18
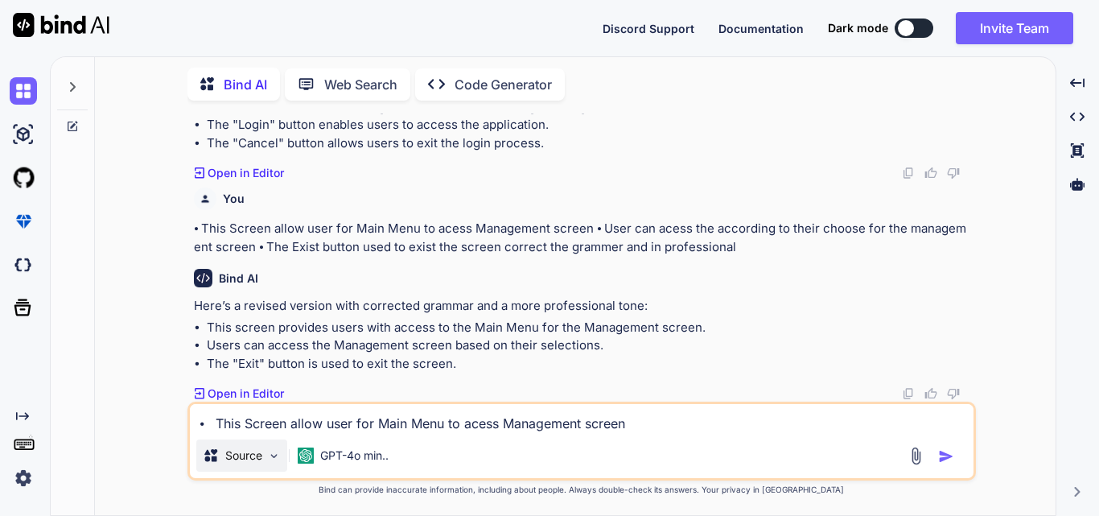
click at [247, 448] on p "Source" at bounding box center [243, 455] width 37 height 16
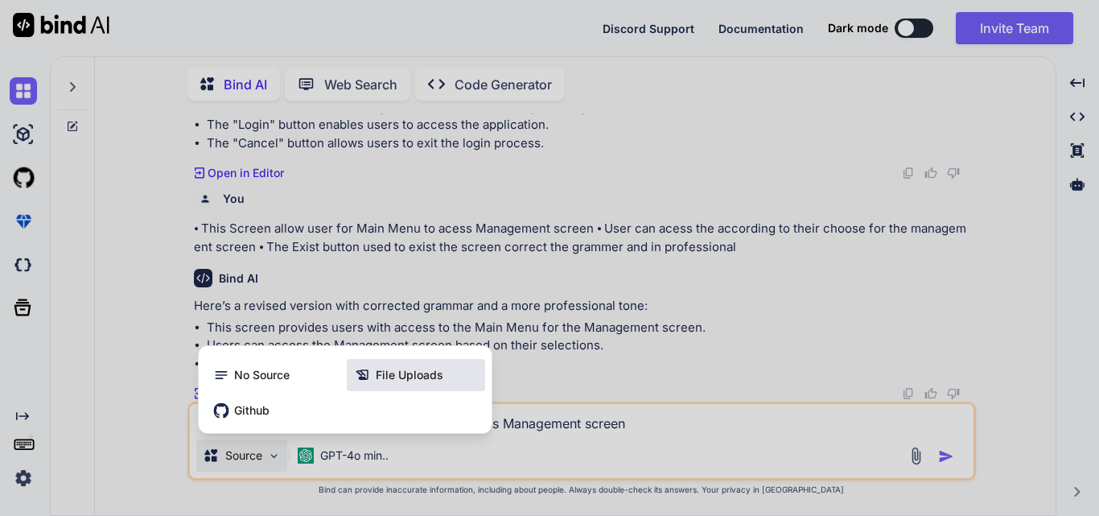
click at [442, 383] on div "File Uploads" at bounding box center [416, 375] width 138 height 32
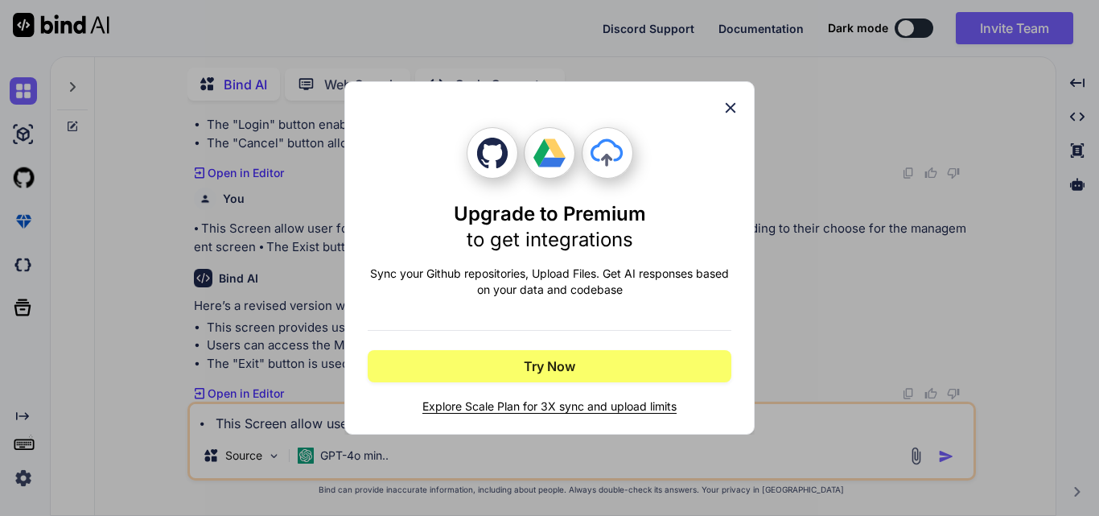
click at [638, 401] on span "Explore Scale Plan for 3X sync and upload limits" at bounding box center [550, 406] width 364 height 16
click at [736, 106] on icon at bounding box center [730, 108] width 18 height 18
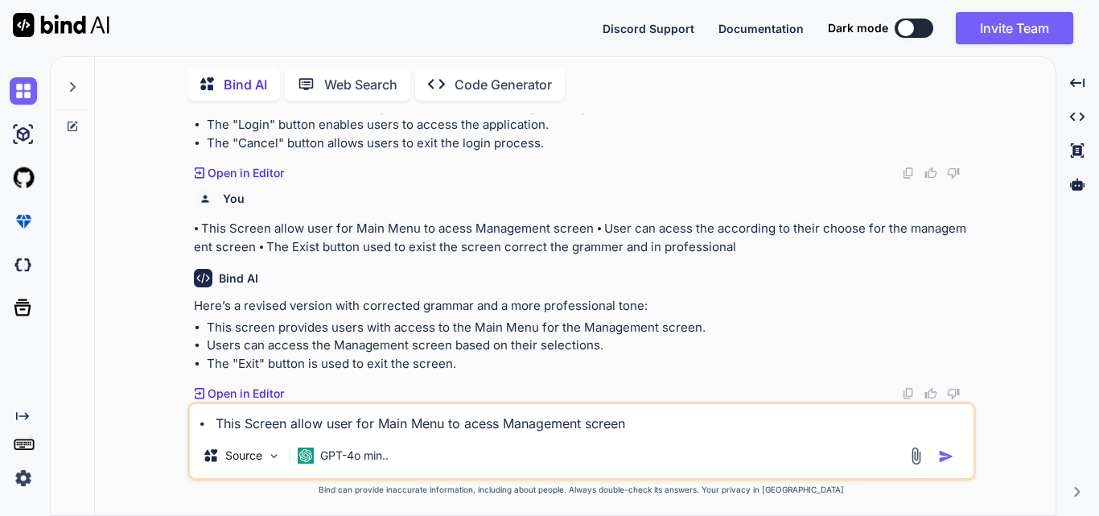
click at [262, 415] on textarea "⦁ This Screen allow user for Main Menu to acess Management screen ⦁ User can ac…" at bounding box center [581, 418] width 783 height 29
click at [306, 427] on textarea "⦁ This Screen allow user for Main Menu to acess Management screen ⦁ User can ac…" at bounding box center [581, 418] width 783 height 29
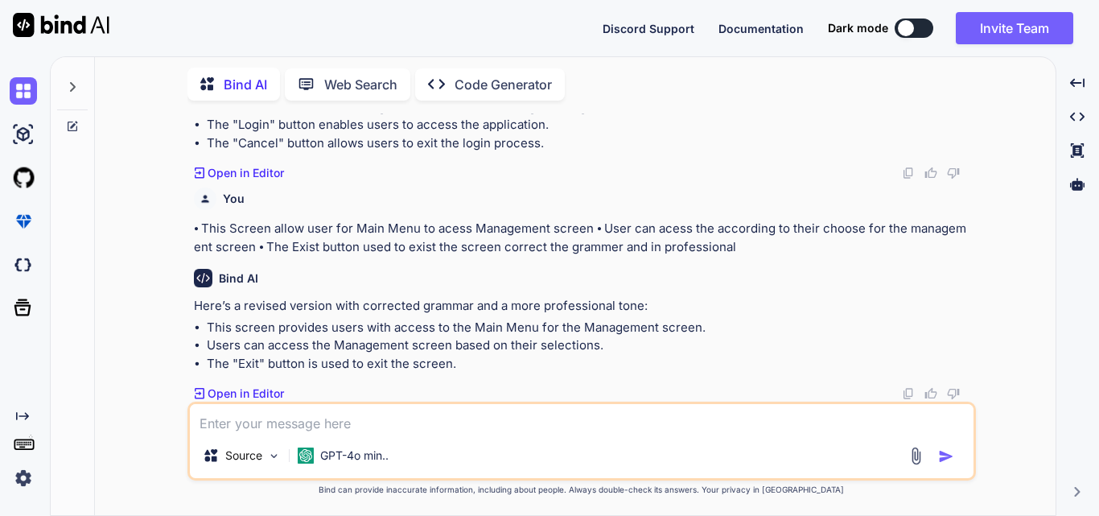
paste textarea "⦁ Bond Transaction screen allow user to collect the Bond Payment using the save…"
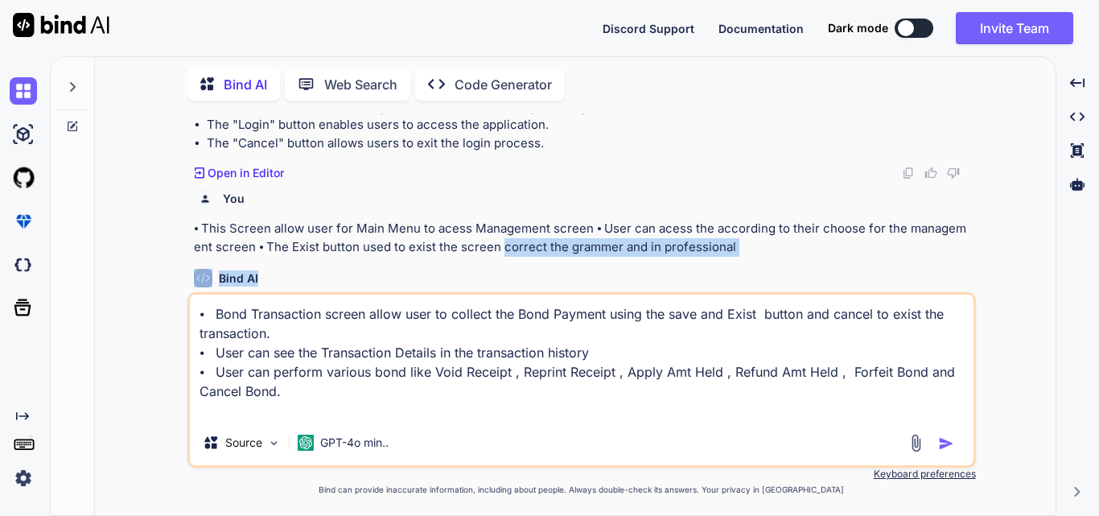
drag, startPoint x: 494, startPoint y: 248, endPoint x: 889, endPoint y: 256, distance: 395.0
click at [889, 256] on div "You ⦁ This screen allow user to Login into the application with Login Name and …" at bounding box center [583, 202] width 785 height 179
copy p "correct the grammer and in professional"
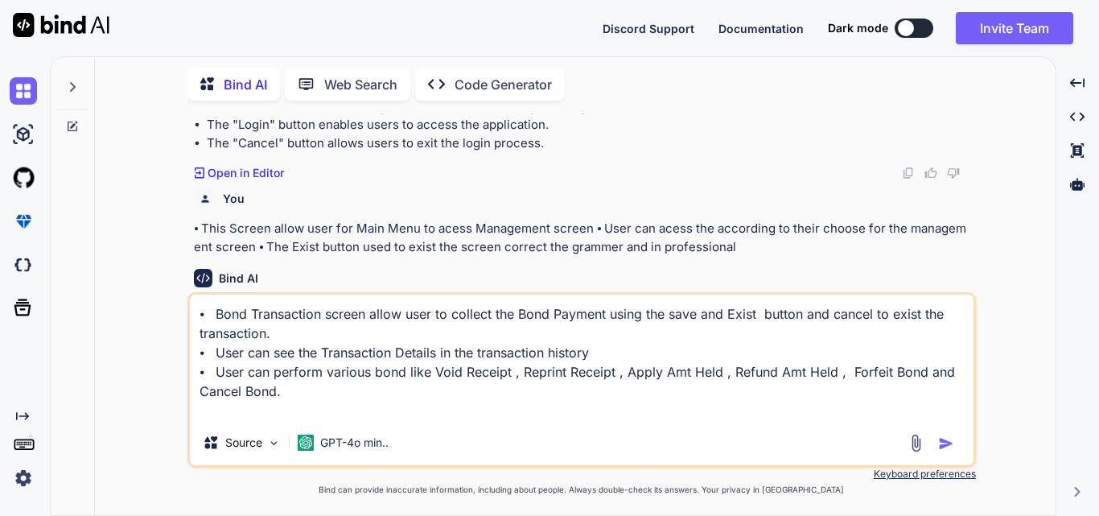
click at [353, 411] on textarea "⦁ Bond Transaction screen allow user to collect the Bond Payment using the save…" at bounding box center [581, 356] width 783 height 125
paste textarea "correct the grammer and in professional"
type textarea "⦁ Bond Transaction screen allow user to collect the Bond Payment using the save…"
click at [953, 441] on button "button" at bounding box center [949, 443] width 23 height 16
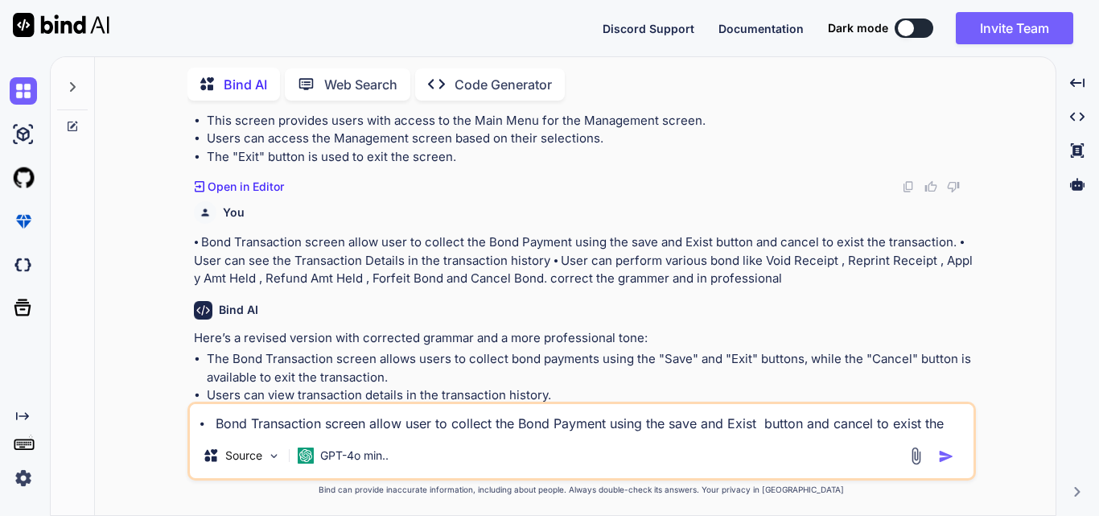
scroll to position [428, 0]
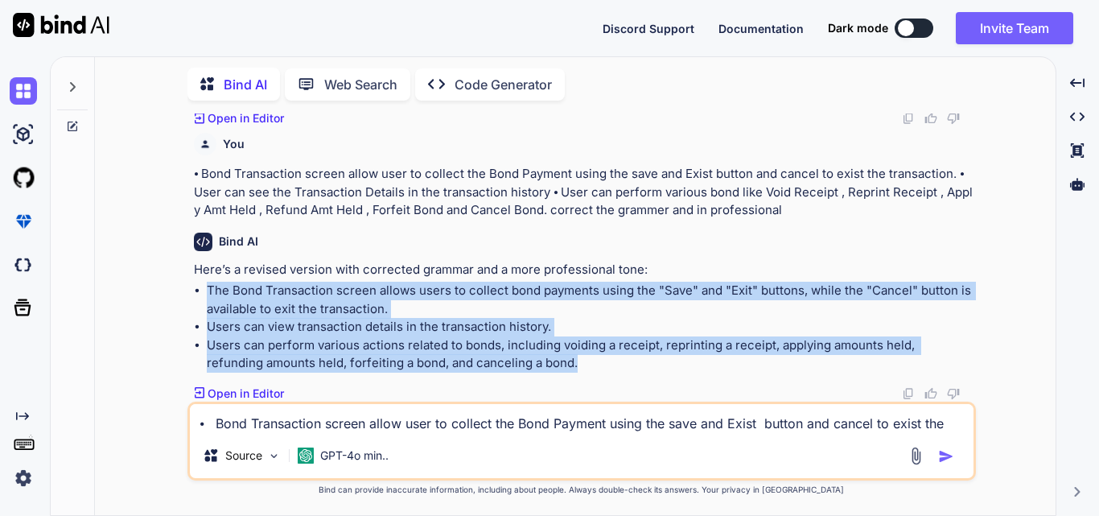
drag, startPoint x: 209, startPoint y: 291, endPoint x: 546, endPoint y: 356, distance: 343.1
click at [546, 356] on ul "The Bond Transaction screen allows users to collect bond payments using the "Sa…" at bounding box center [583, 327] width 779 height 91
copy ul "The Bond Transaction screen allows users to collect bond payments using the "Sa…"
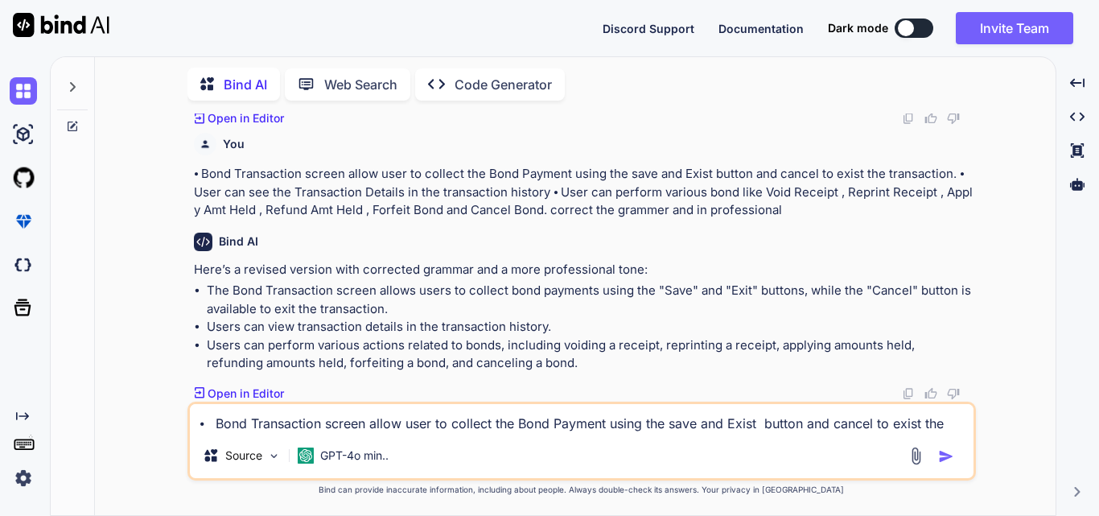
click at [477, 409] on textarea "⦁ Bond Transaction screen allow user to collect the Bond Payment using the save…" at bounding box center [581, 418] width 783 height 29
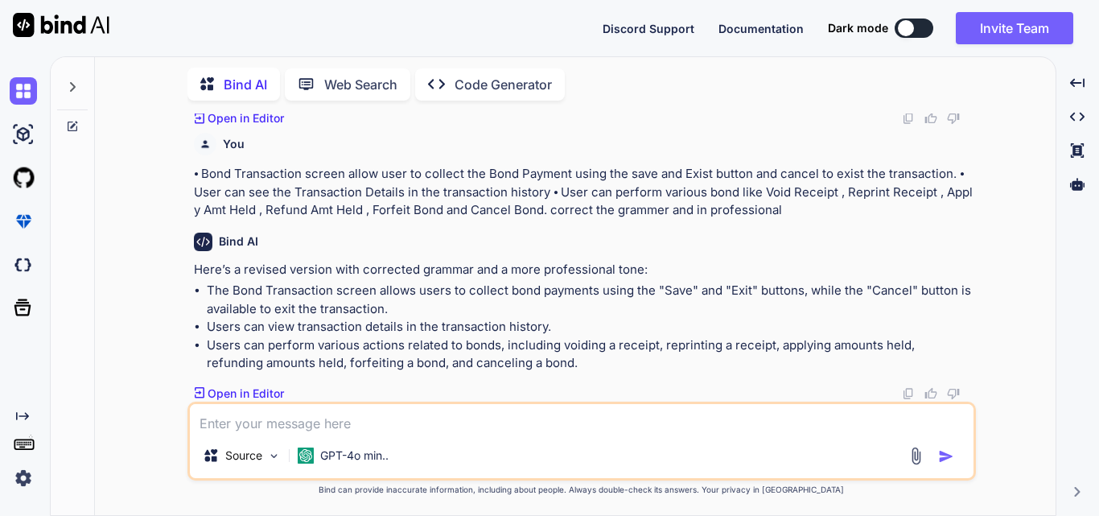
paste textarea "⦁ Parking Citation screen allow user to manage the parking with the citatin num…"
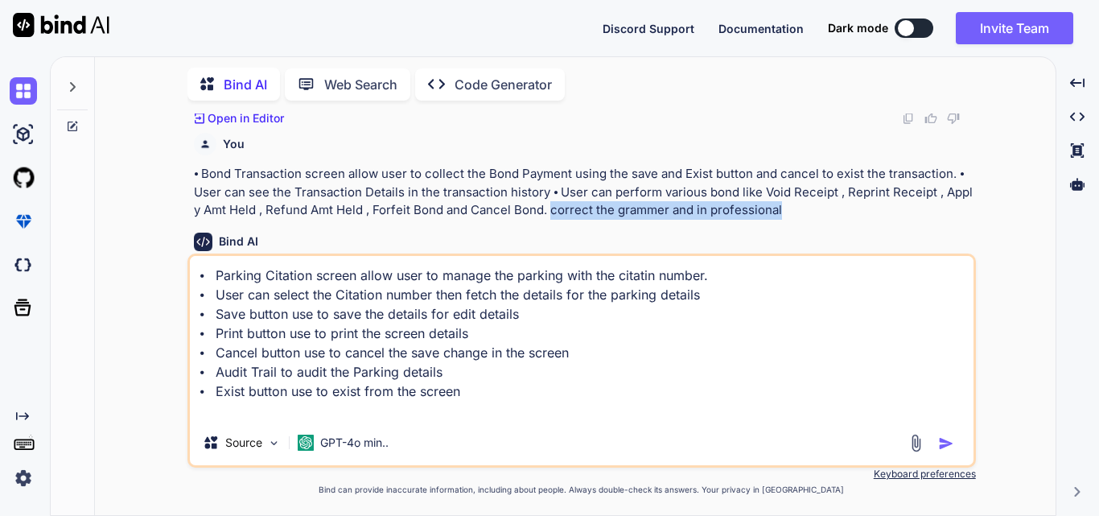
drag, startPoint x: 553, startPoint y: 210, endPoint x: 852, endPoint y: 207, distance: 298.4
click at [852, 207] on p "⦁ Bond Transaction screen allow user to collect the Bond Payment using the save…" at bounding box center [583, 192] width 779 height 55
copy p "correct the grammer and in professional"
click at [356, 425] on div "⦁ Parking Citation screen allow user to manage the parking with the citatin num…" at bounding box center [581, 360] width 788 height 214
click at [405, 409] on textarea "⦁ Parking Citation screen allow user to manage the parking with the citatin num…" at bounding box center [581, 338] width 783 height 164
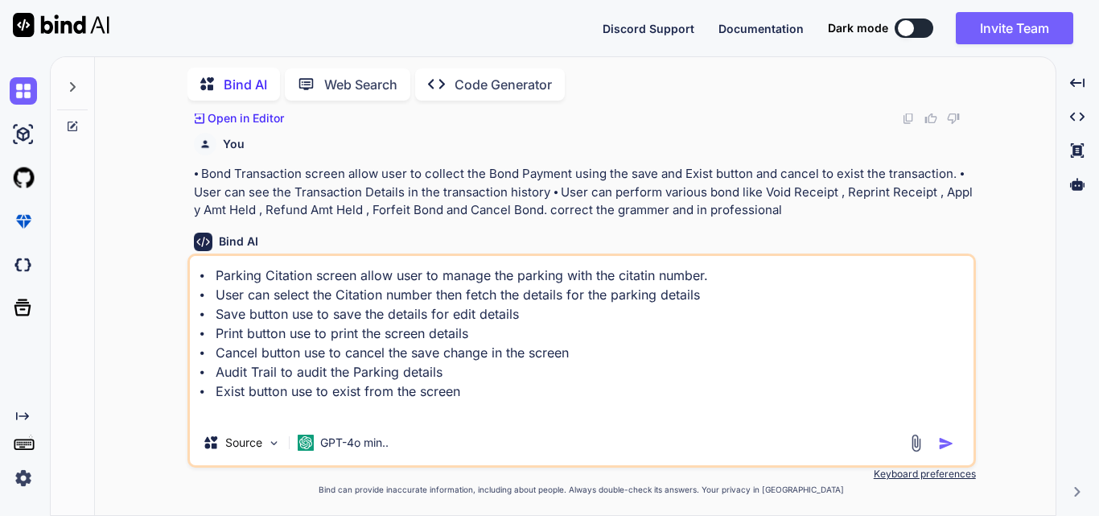
paste textarea "correct the grammer and in professional"
type textarea "⦁ Parking Citation screen allow user to manage the parking with the citatin num…"
click at [936, 442] on div at bounding box center [933, 443] width 54 height 18
click at [945, 439] on img "button" at bounding box center [946, 443] width 16 height 16
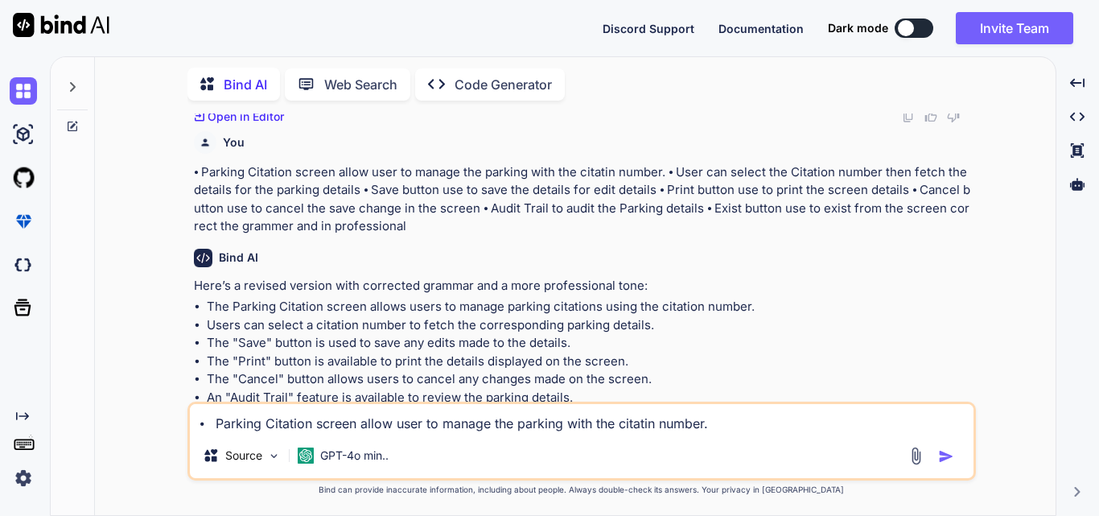
scroll to position [757, 0]
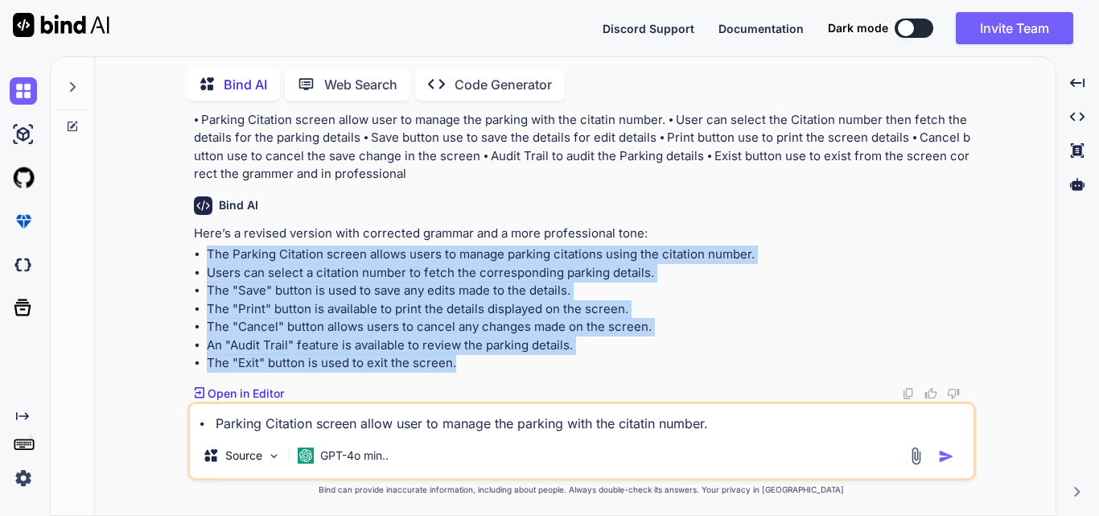
drag, startPoint x: 208, startPoint y: 256, endPoint x: 491, endPoint y: 356, distance: 299.7
click at [491, 356] on ul "The Parking Citation screen allows users to manage parking citations using the …" at bounding box center [583, 308] width 779 height 127
copy ul "The Parking Citation screen allows users to manage parking citations using the …"
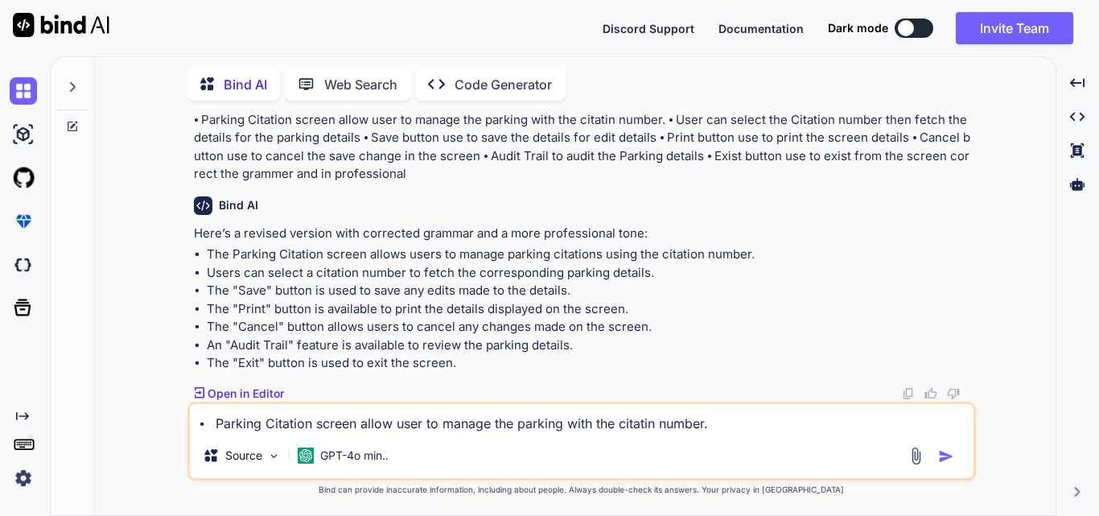
click at [298, 430] on textarea "⦁ Parking Citation screen allow user to manage the parking with the citatin num…" at bounding box center [581, 418] width 783 height 29
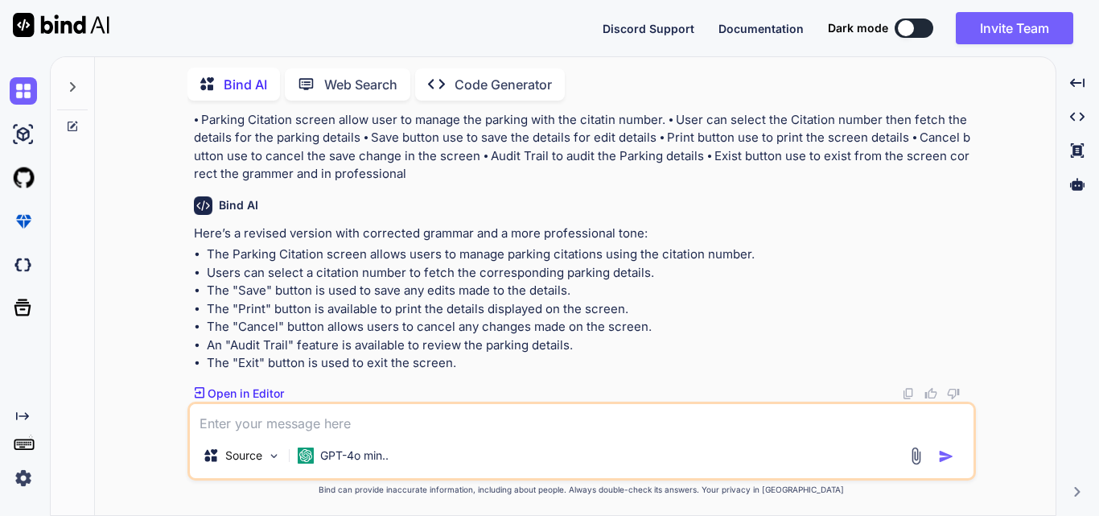
paste textarea "⦁ User can acess the Setup with set of option for the user to choose to setup t…"
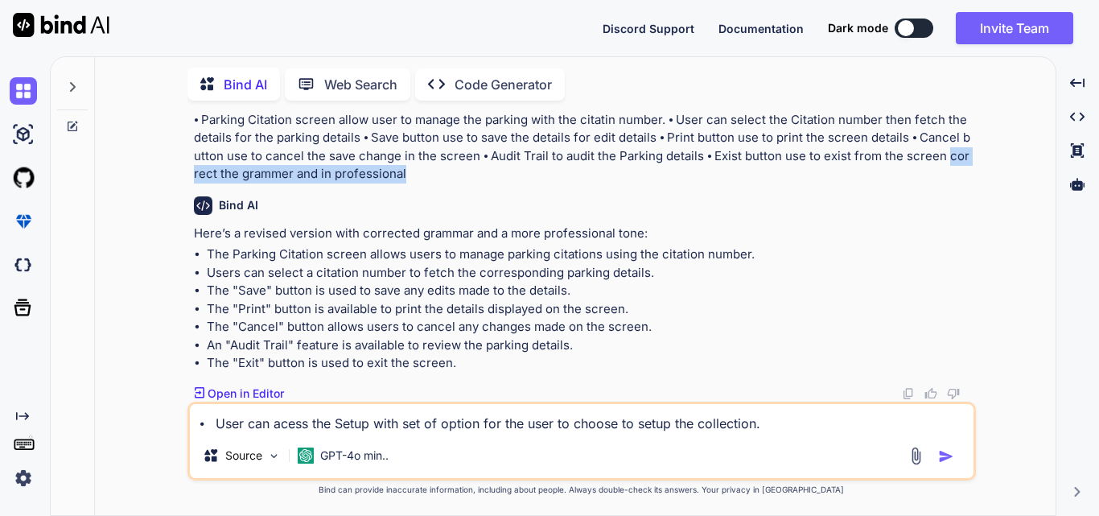
drag, startPoint x: 405, startPoint y: 175, endPoint x: 945, endPoint y: 152, distance: 540.2
click at [945, 152] on p "⦁ Parking Citation screen allow user to manage the parking with the citatin num…" at bounding box center [583, 147] width 779 height 72
copy p "correct the grammer and in professional"
click at [842, 425] on textarea "⦁ User can acess the Setup with set of option for the user to choose to setup t…" at bounding box center [581, 418] width 783 height 29
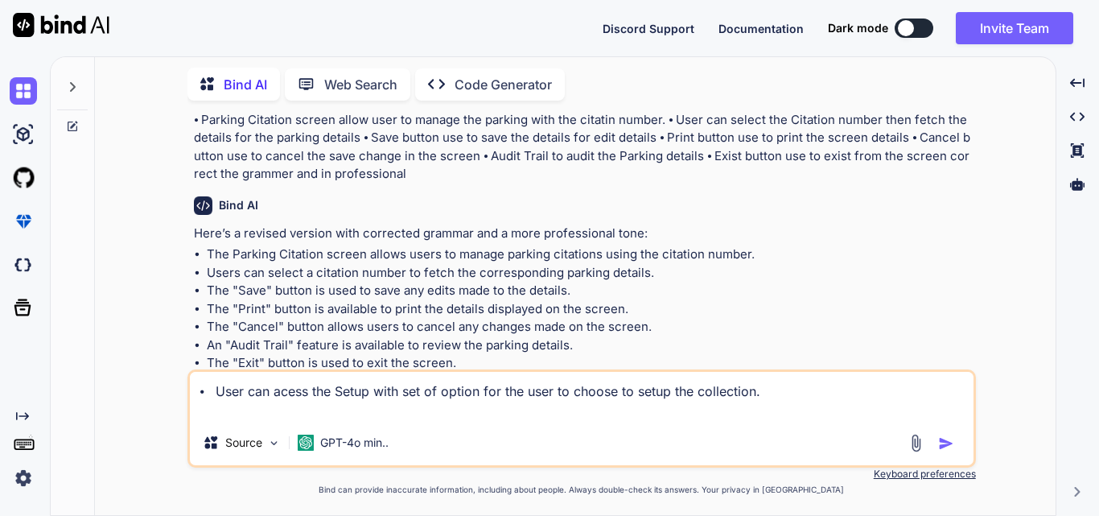
paste textarea "correct the grammer and in professional"
type textarea "⦁ User can acess the Setup with set of option for the user to choose to setup t…"
click at [946, 444] on img "button" at bounding box center [946, 443] width 16 height 16
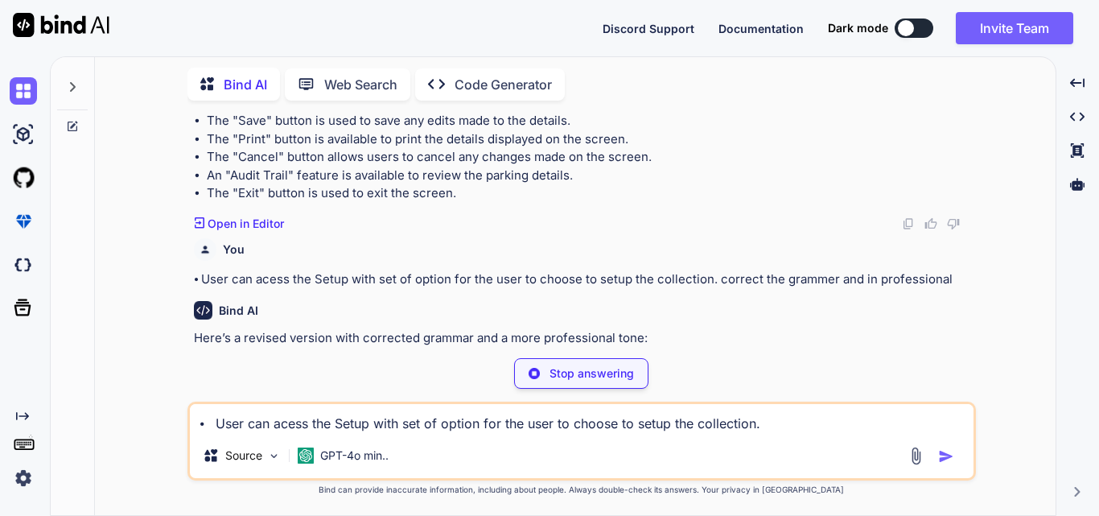
scroll to position [923, 0]
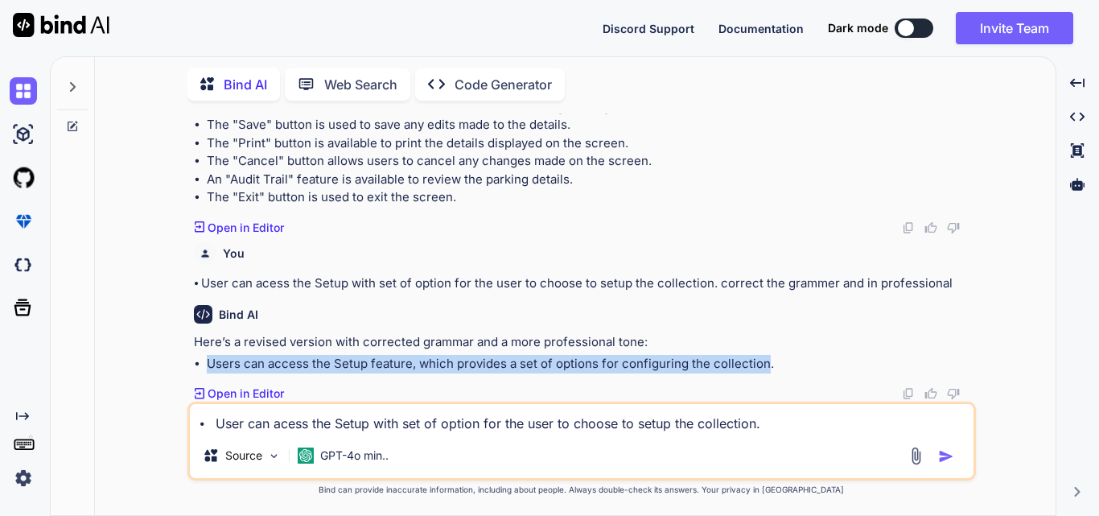
drag, startPoint x: 205, startPoint y: 361, endPoint x: 762, endPoint y: 360, distance: 557.4
click at [762, 360] on ul "Users can access the Setup feature, which provides a set of options for configu…" at bounding box center [583, 364] width 779 height 18
copy li "Users can access the Setup feature, which provides a set of options for configu…"
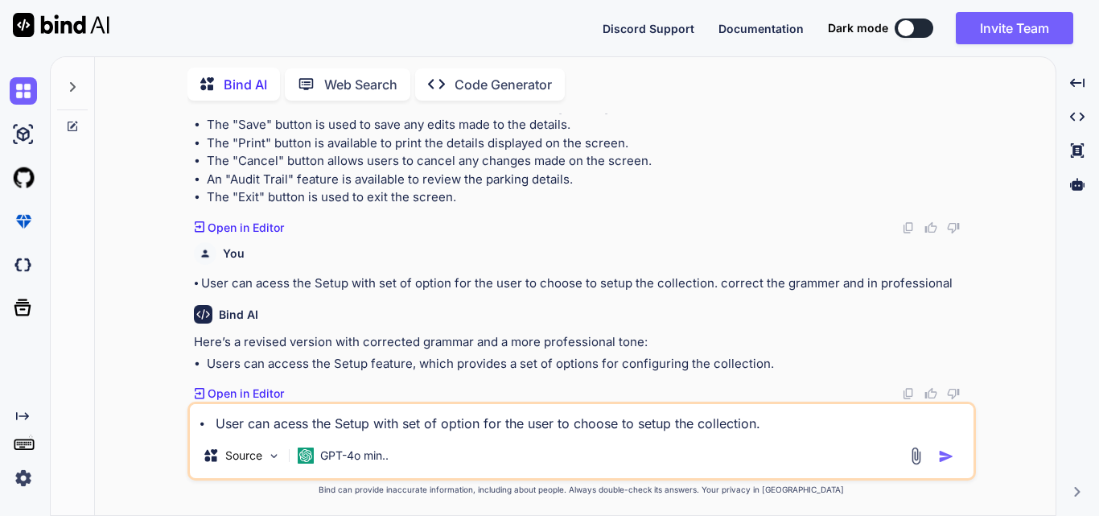
click at [400, 425] on textarea "⦁ User can acess the Setup with set of option for the user to choose to setup t…" at bounding box center [581, 418] width 783 height 29
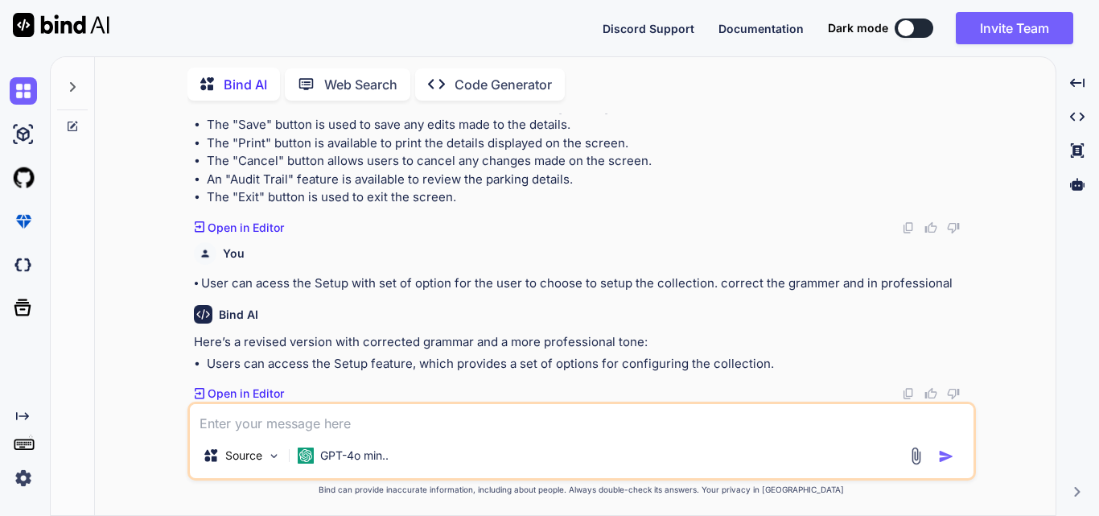
paste textarea "⦁ Paper Management screen allow user to manage the Citation to save change the …"
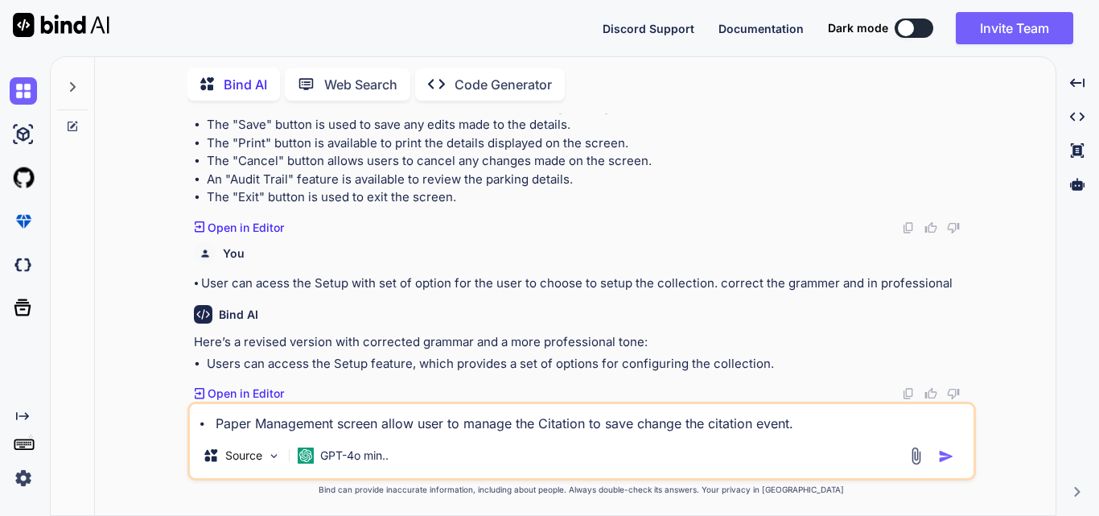
scroll to position [927, 0]
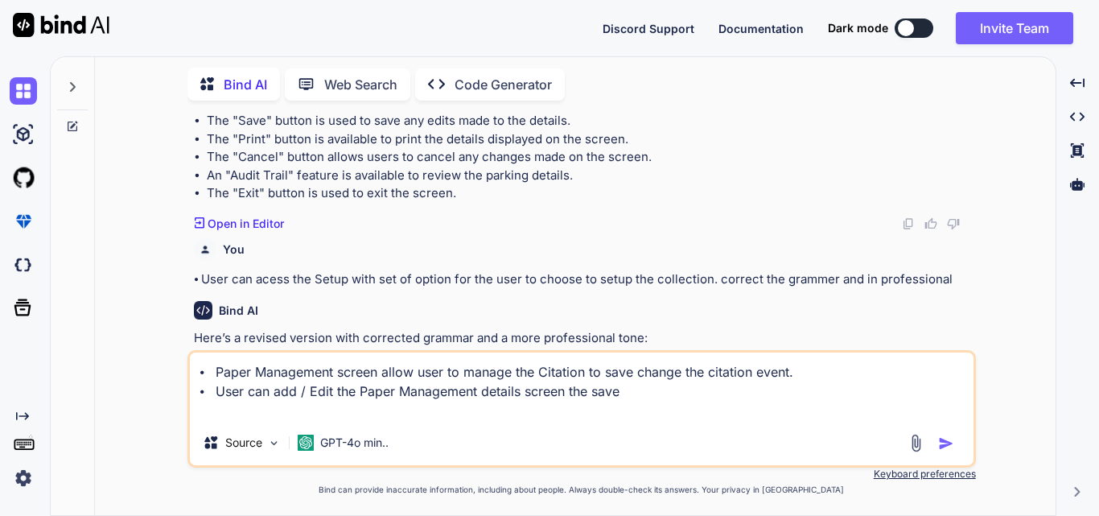
type textarea "⦁ Paper Management screen allow user to manage the Citation to save change the …"
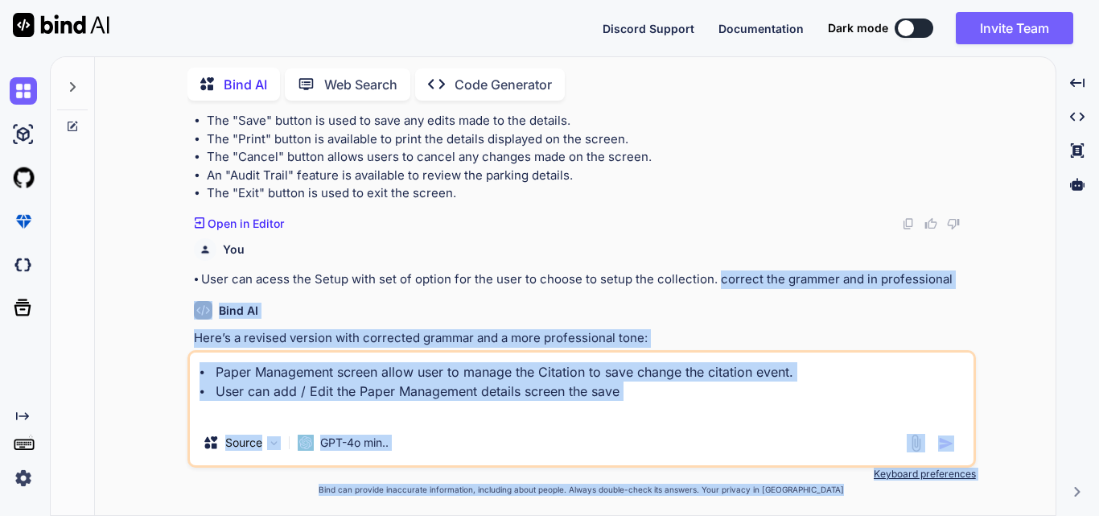
drag, startPoint x: 717, startPoint y: 278, endPoint x: 1066, endPoint y: 285, distance: 349.1
click at [1066, 285] on div "Bind AI Web Search Created with Pixso. Code Generator You ⦁ This screen allow u…" at bounding box center [574, 285] width 1049 height 459
click at [925, 300] on div "Bind AI Here’s a revised version with corrected grammar and a more professional…" at bounding box center [583, 342] width 779 height 109
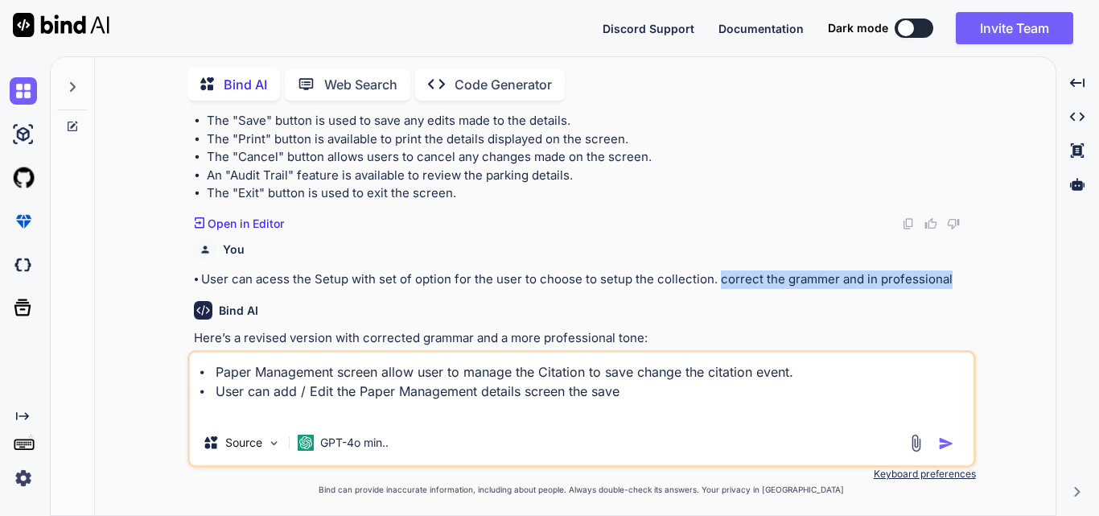
drag, startPoint x: 719, startPoint y: 277, endPoint x: 959, endPoint y: 275, distance: 239.7
click at [959, 275] on p "⦁ User can acess the Setup with set of option for the user to choose to setup t…" at bounding box center [583, 279] width 779 height 18
copy p "correct the grammer and in professional"
click at [410, 421] on div "⦁ Paper Management screen allow user to manage the Citation to save change the …" at bounding box center [581, 408] width 788 height 117
click at [779, 394] on textarea "⦁ Paper Management screen allow user to manage the Citation to save change the …" at bounding box center [581, 386] width 783 height 68
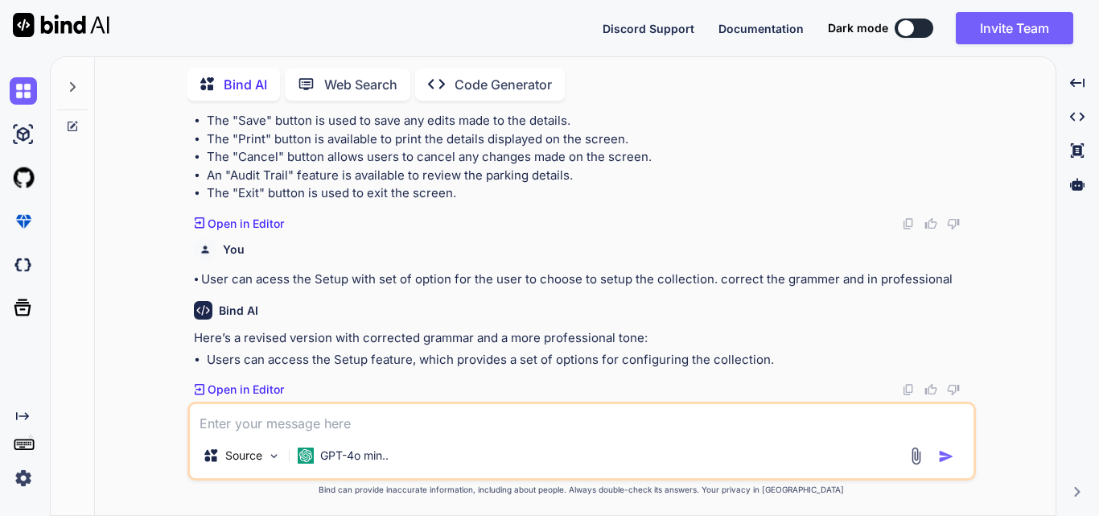
scroll to position [1111, 0]
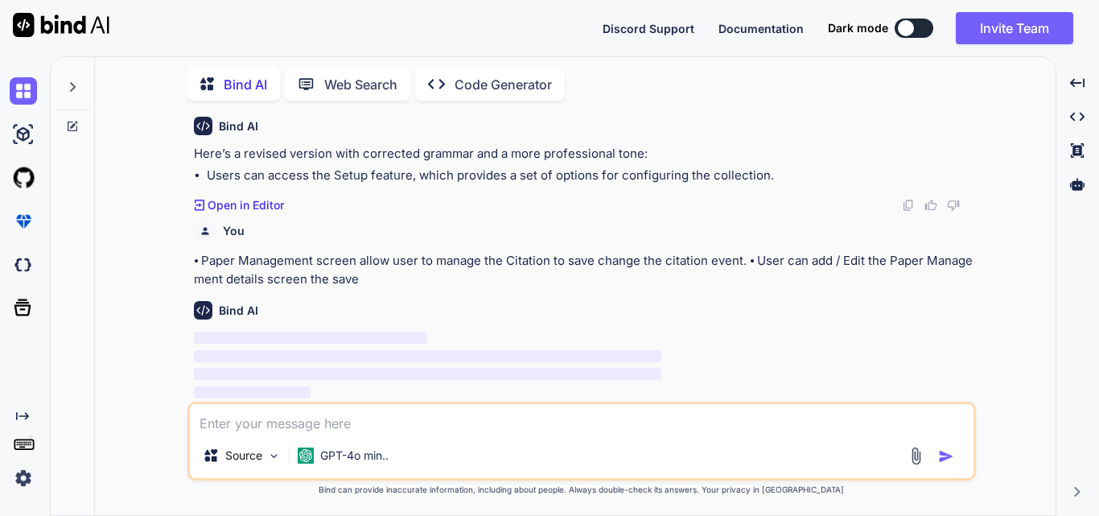
paste textarea "correct the grammer and in professional"
type textarea "correct the grammer and in professional"
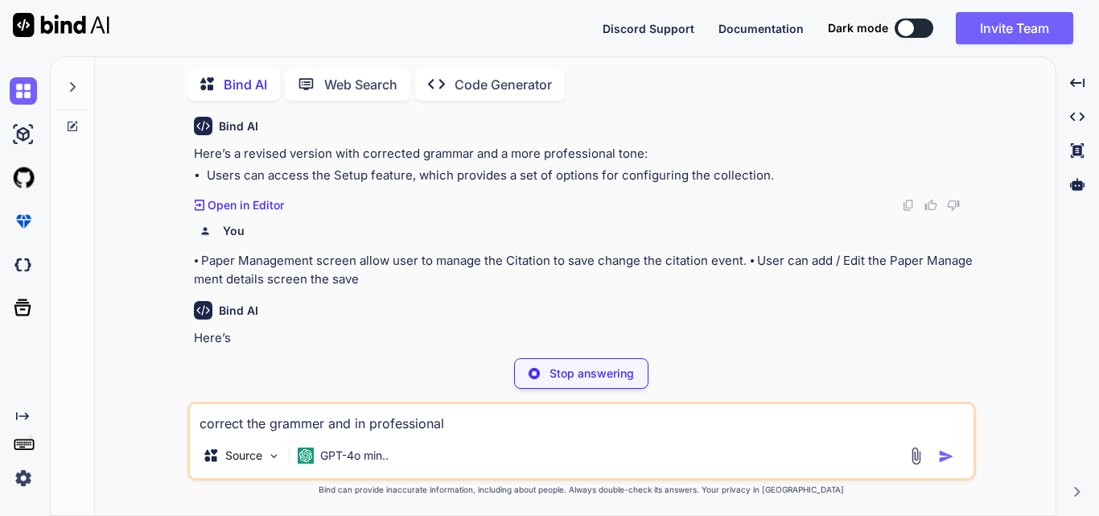
drag, startPoint x: 469, startPoint y: 410, endPoint x: 194, endPoint y: 413, distance: 275.1
click at [194, 413] on textarea "correct the grammer and in professional" at bounding box center [581, 418] width 783 height 29
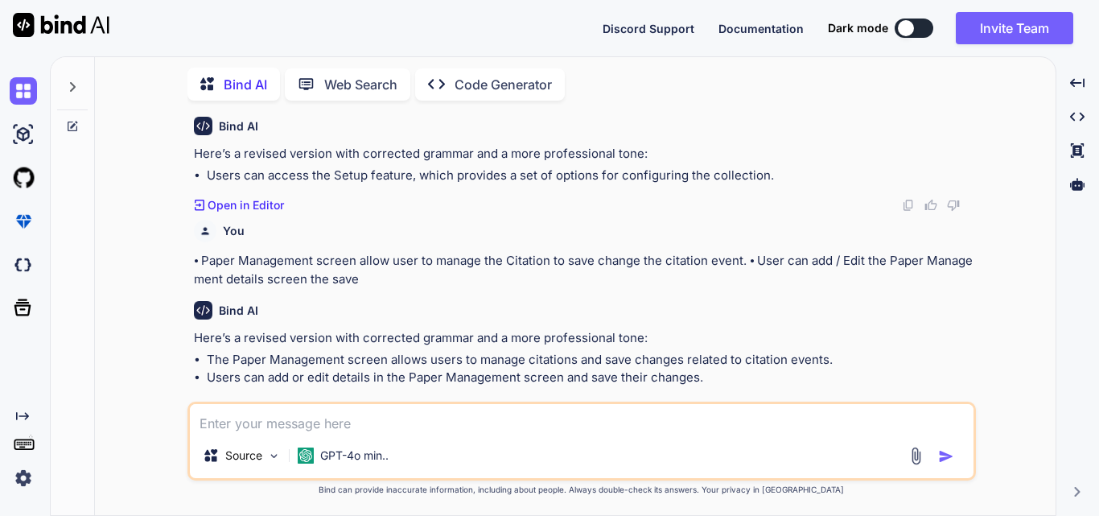
scroll to position [1125, 0]
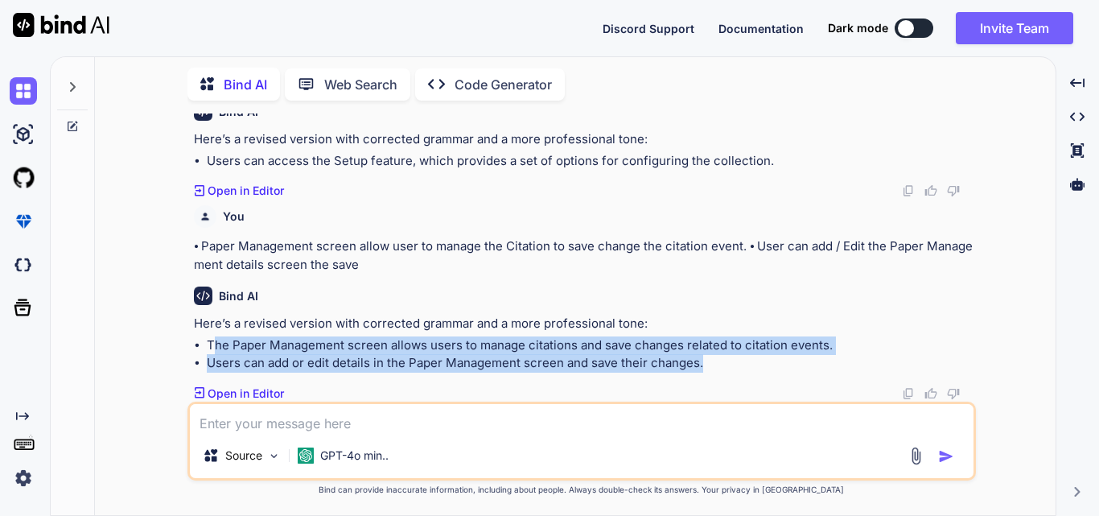
drag, startPoint x: 214, startPoint y: 345, endPoint x: 714, endPoint y: 368, distance: 500.8
click at [714, 368] on ul "The Paper Management screen allows users to manage citations and save changes r…" at bounding box center [583, 354] width 779 height 36
click at [714, 368] on li "Users can add or edit details in the Paper Management screen and save their cha…" at bounding box center [590, 363] width 766 height 18
drag, startPoint x: 207, startPoint y: 339, endPoint x: 721, endPoint y: 364, distance: 515.4
click at [721, 364] on ul "The Paper Management screen allows users to manage citations and save changes r…" at bounding box center [583, 354] width 779 height 36
